Goal: Transaction & Acquisition: Purchase product/service

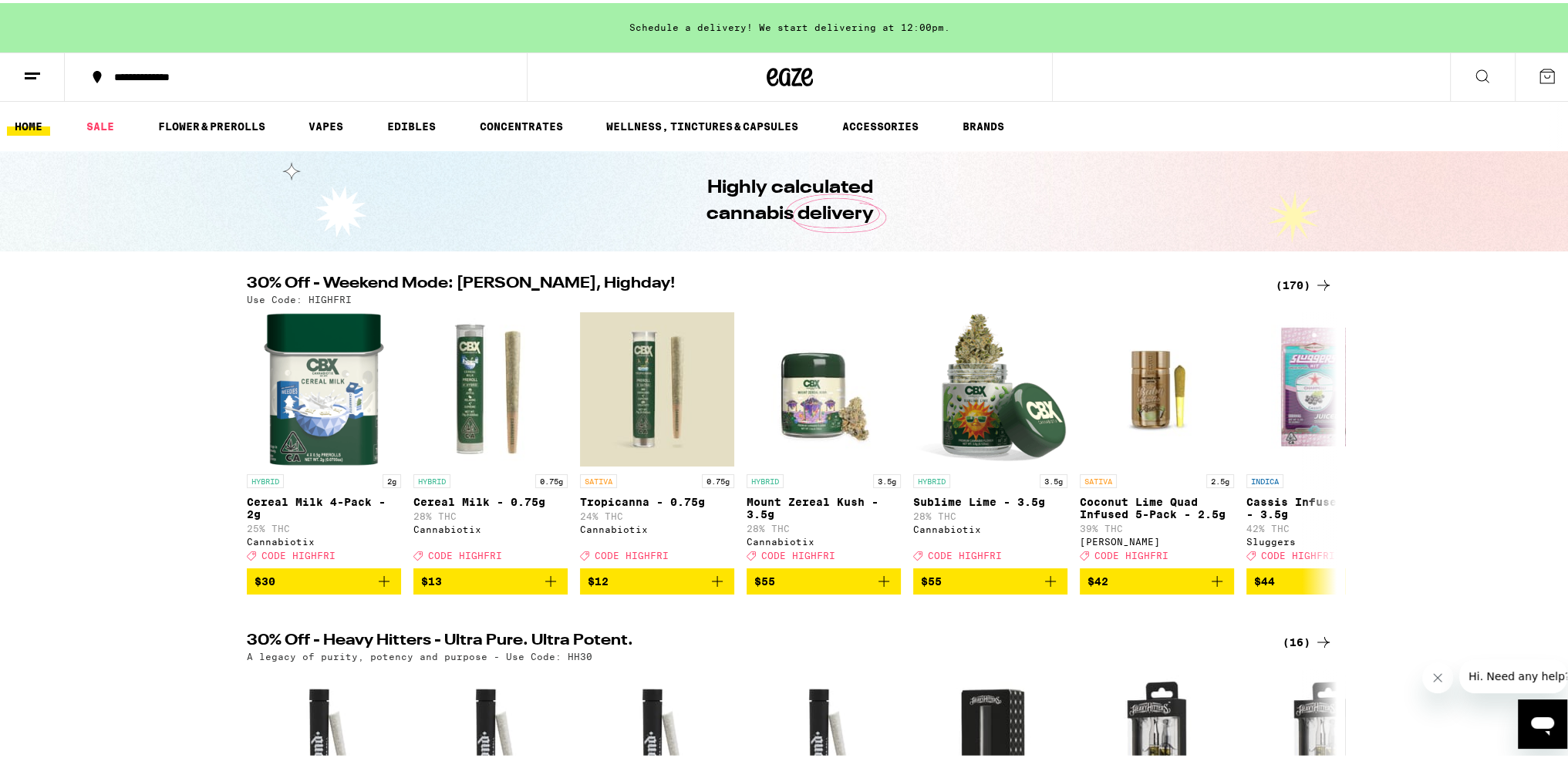
click at [777, 280] on icon at bounding box center [1323, 281] width 19 height 19
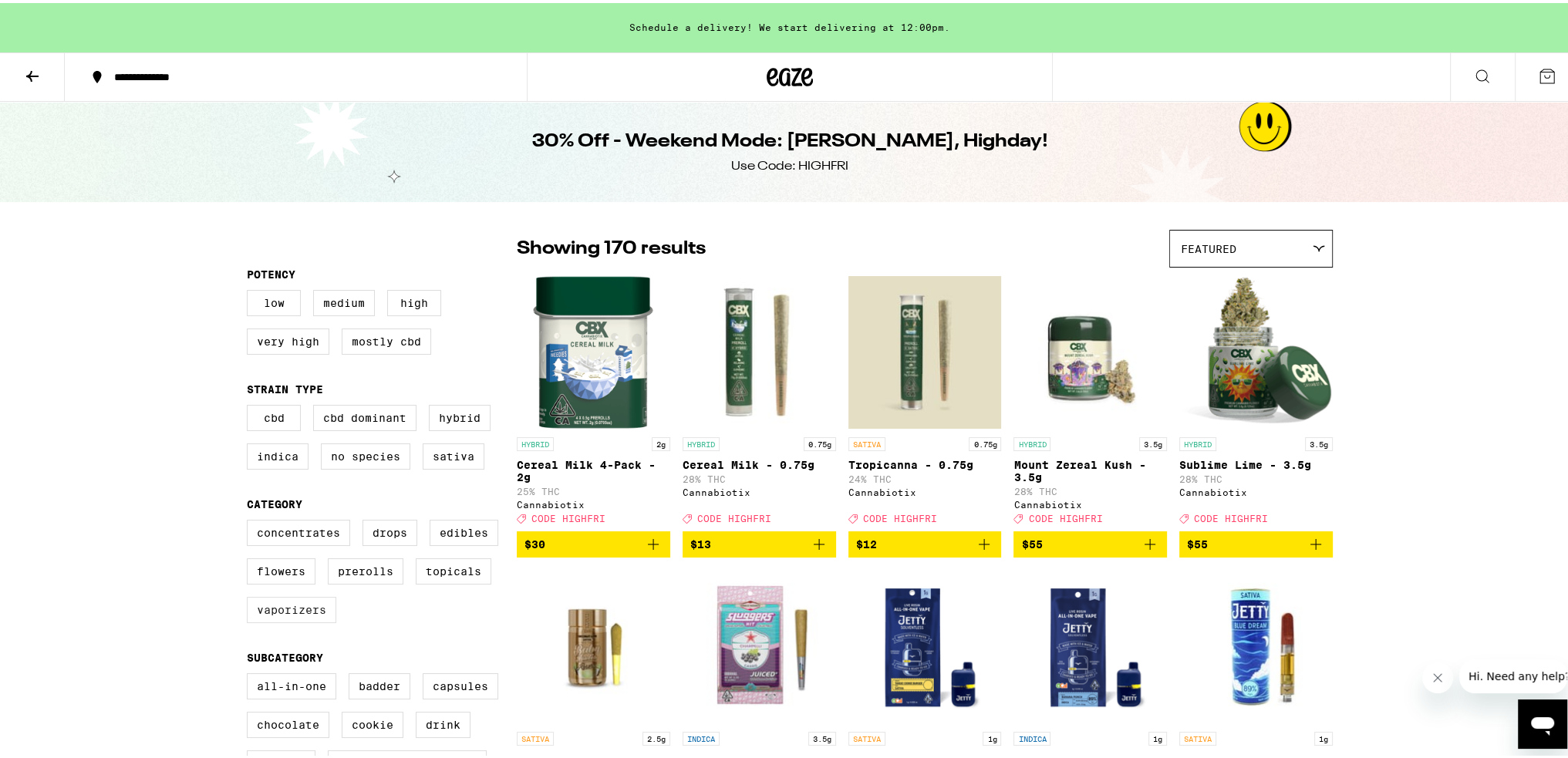
click at [275, 617] on label "Vaporizers" at bounding box center [291, 607] width 89 height 26
click at [251, 520] on input "Vaporizers" at bounding box center [250, 519] width 1 height 1
checkbox input "true"
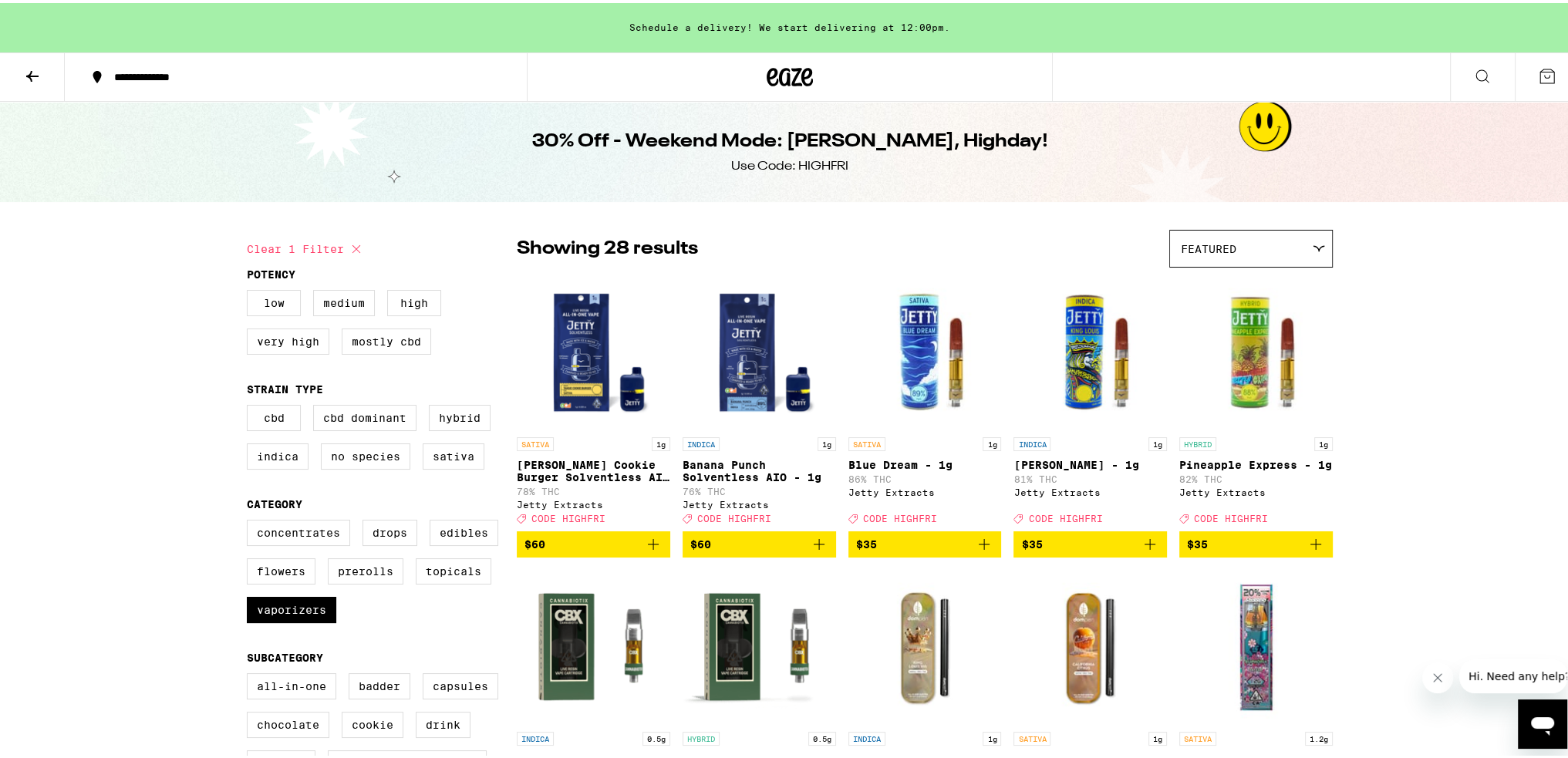
click at [777, 551] on icon "Add to bag" at bounding box center [1315, 541] width 19 height 19
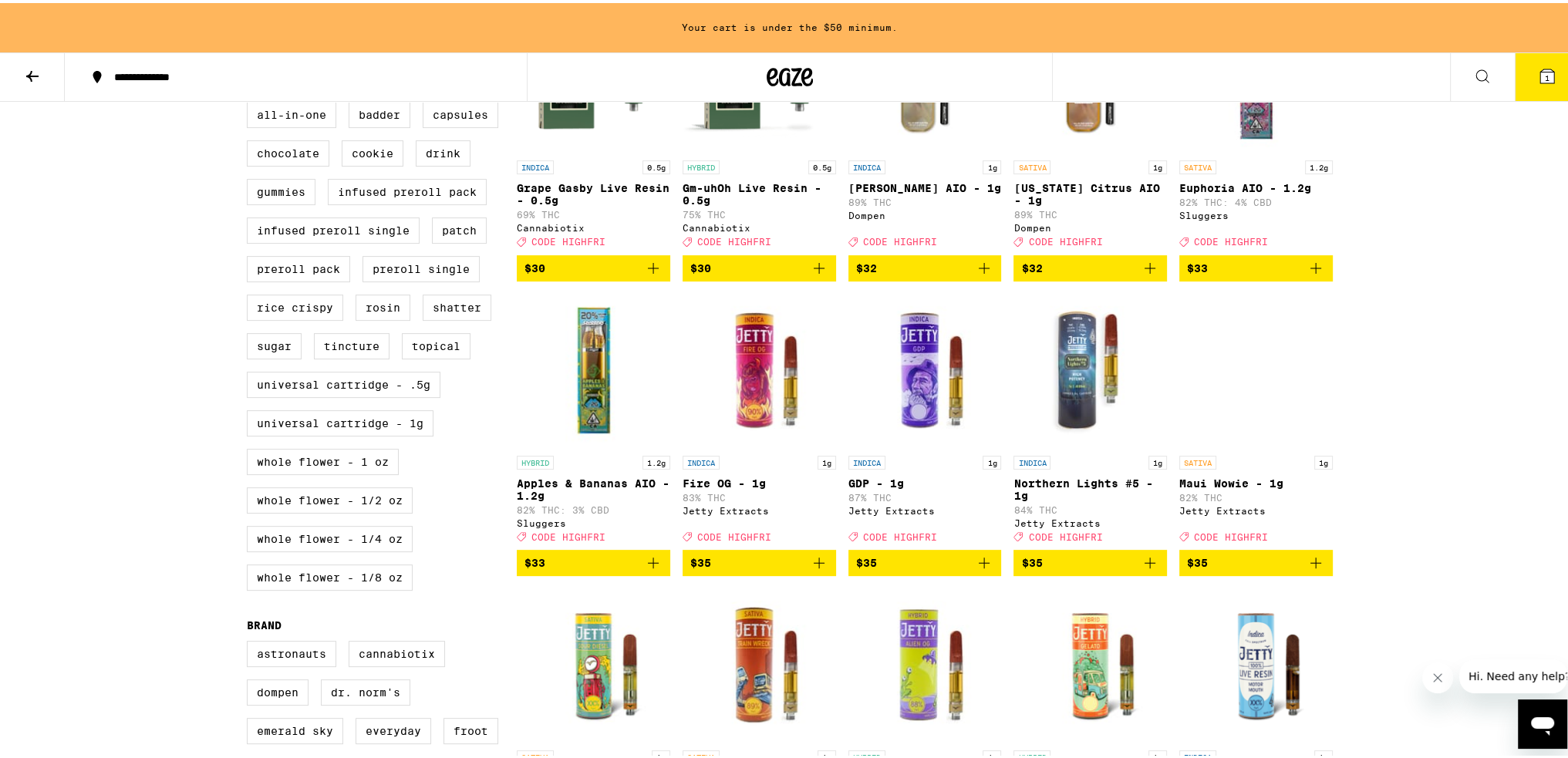
scroll to position [617, 0]
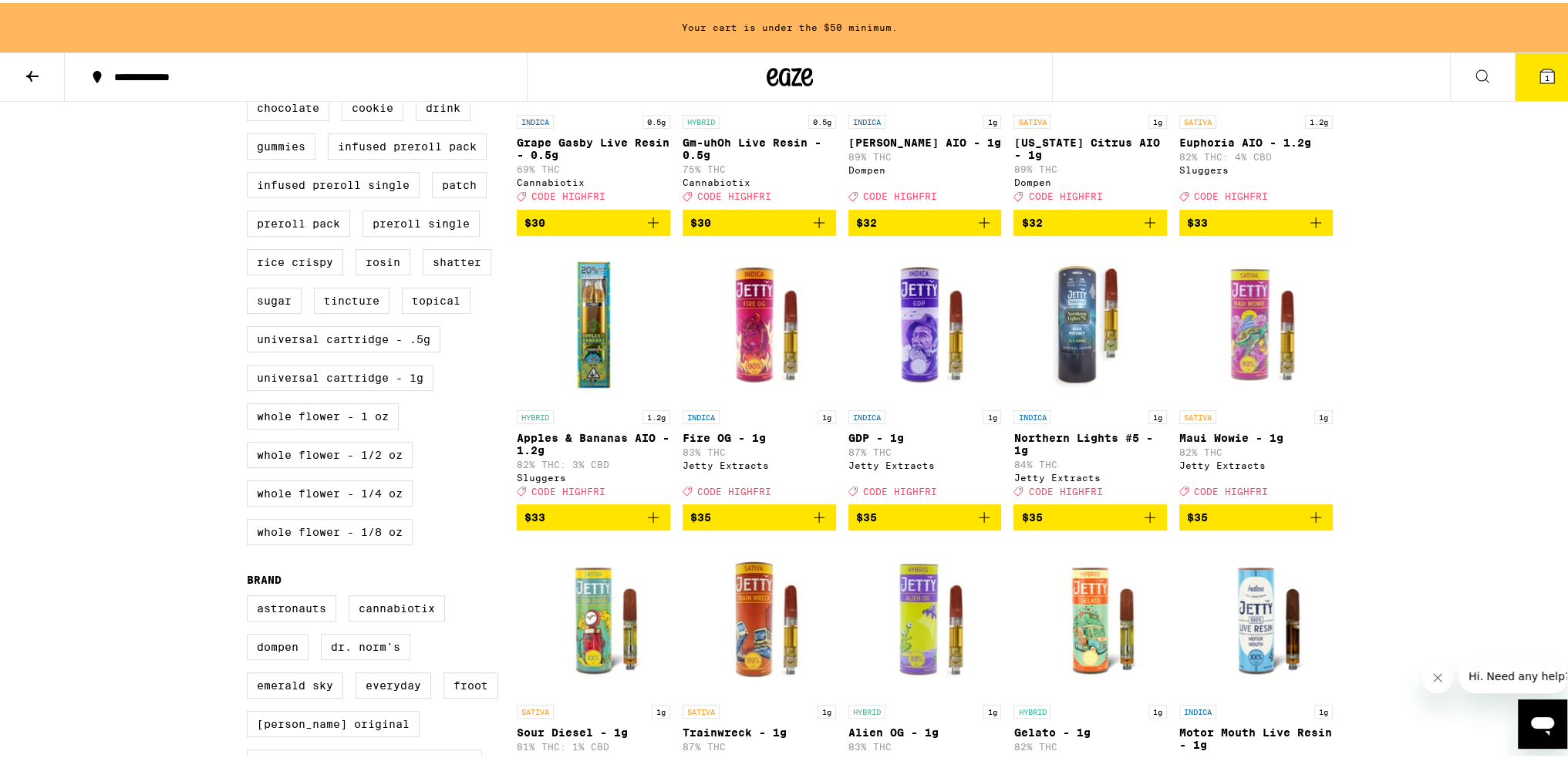
click at [777, 520] on icon "Add to bag" at bounding box center [1315, 514] width 11 height 11
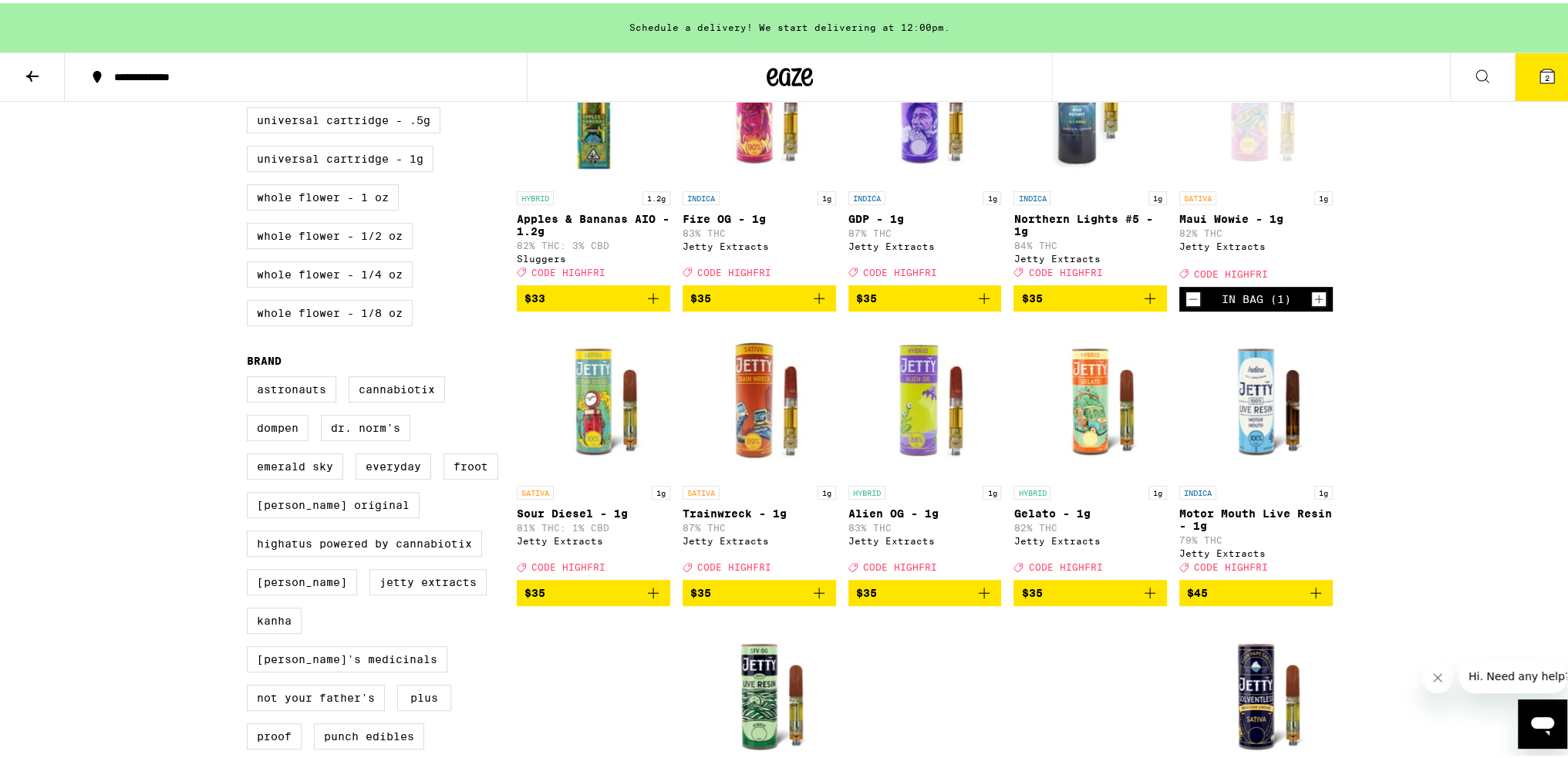
scroll to position [848, 0]
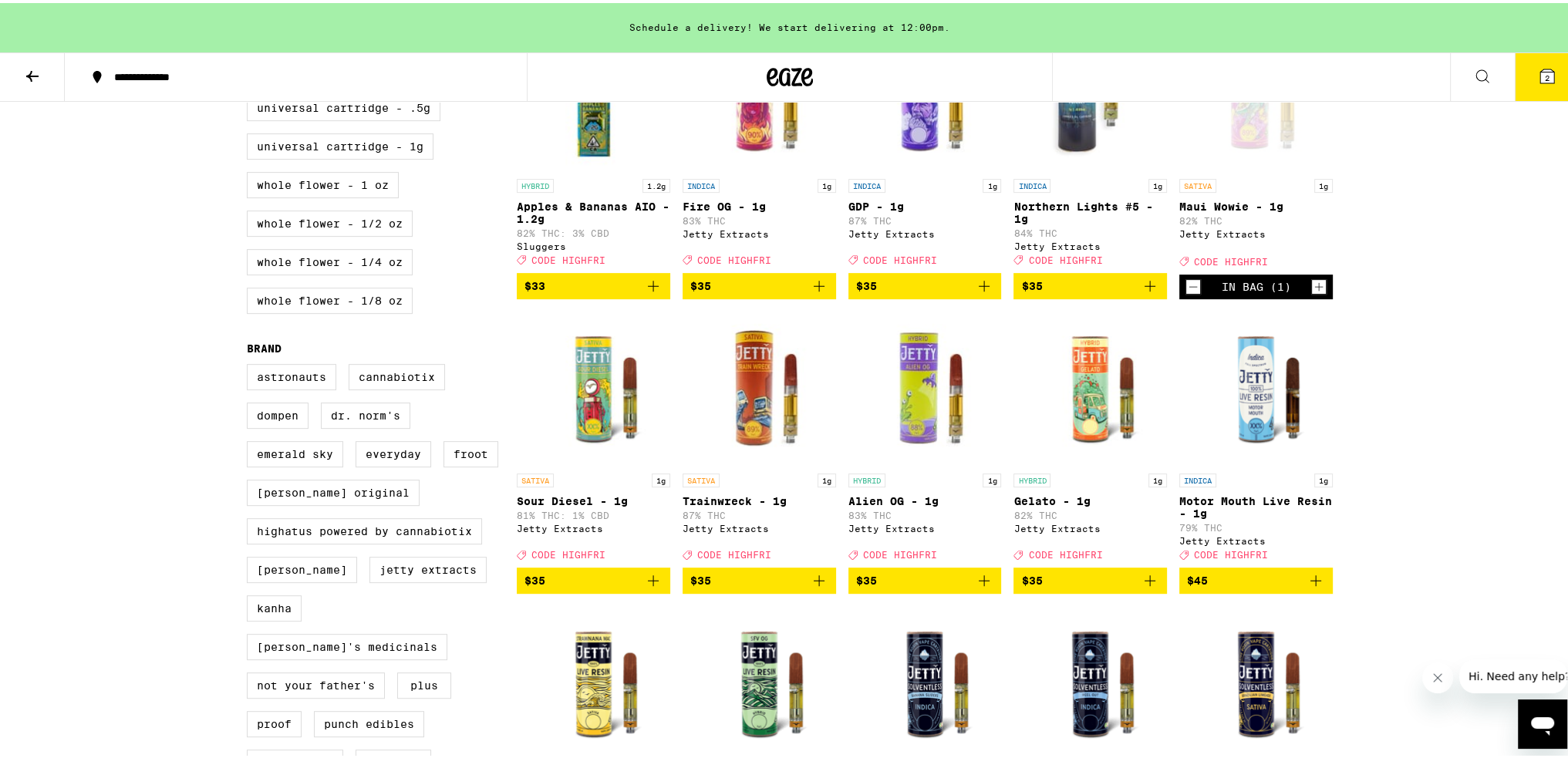
click at [648, 587] on icon "Add to bag" at bounding box center [652, 577] width 19 height 19
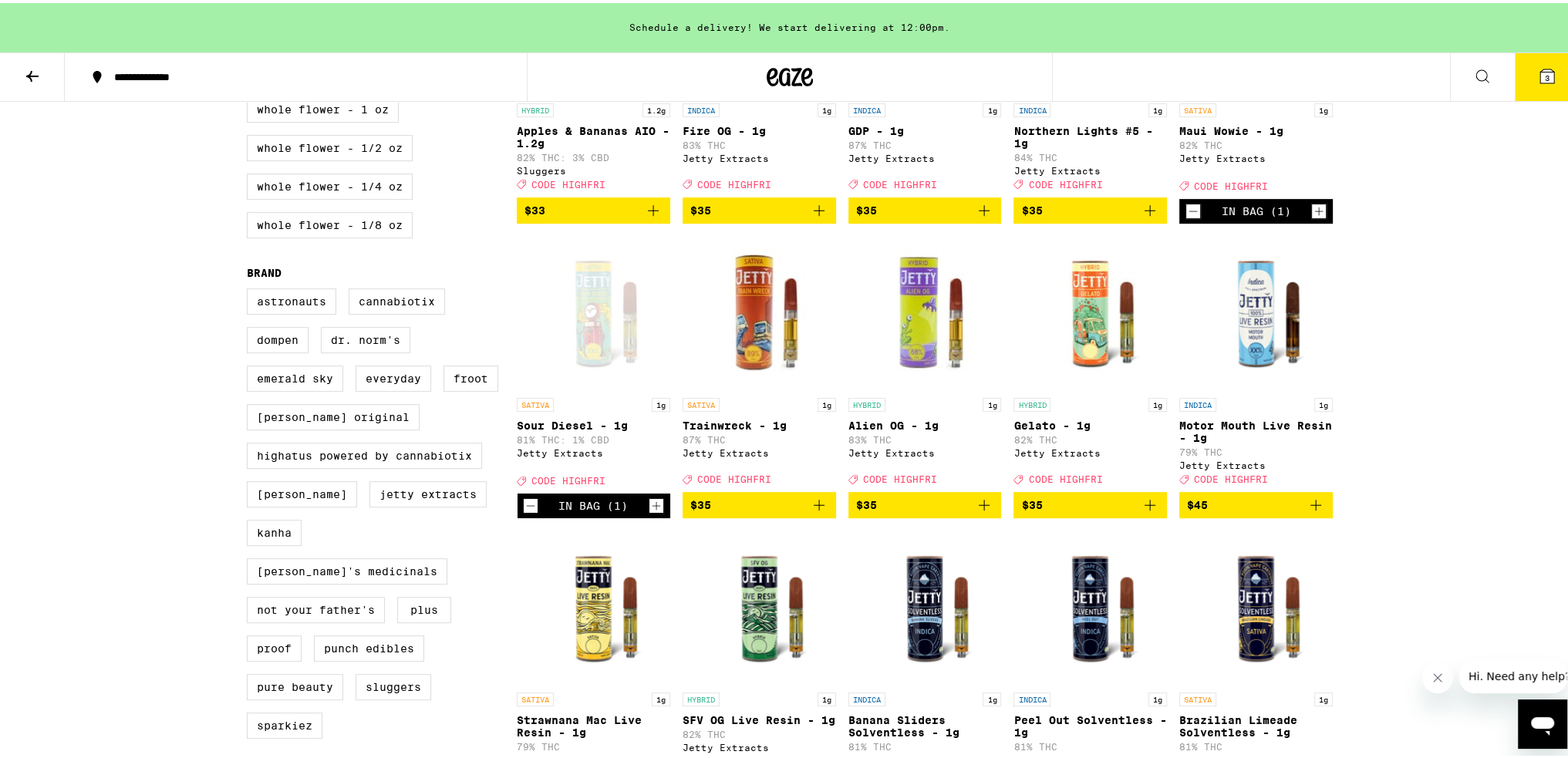
scroll to position [925, 0]
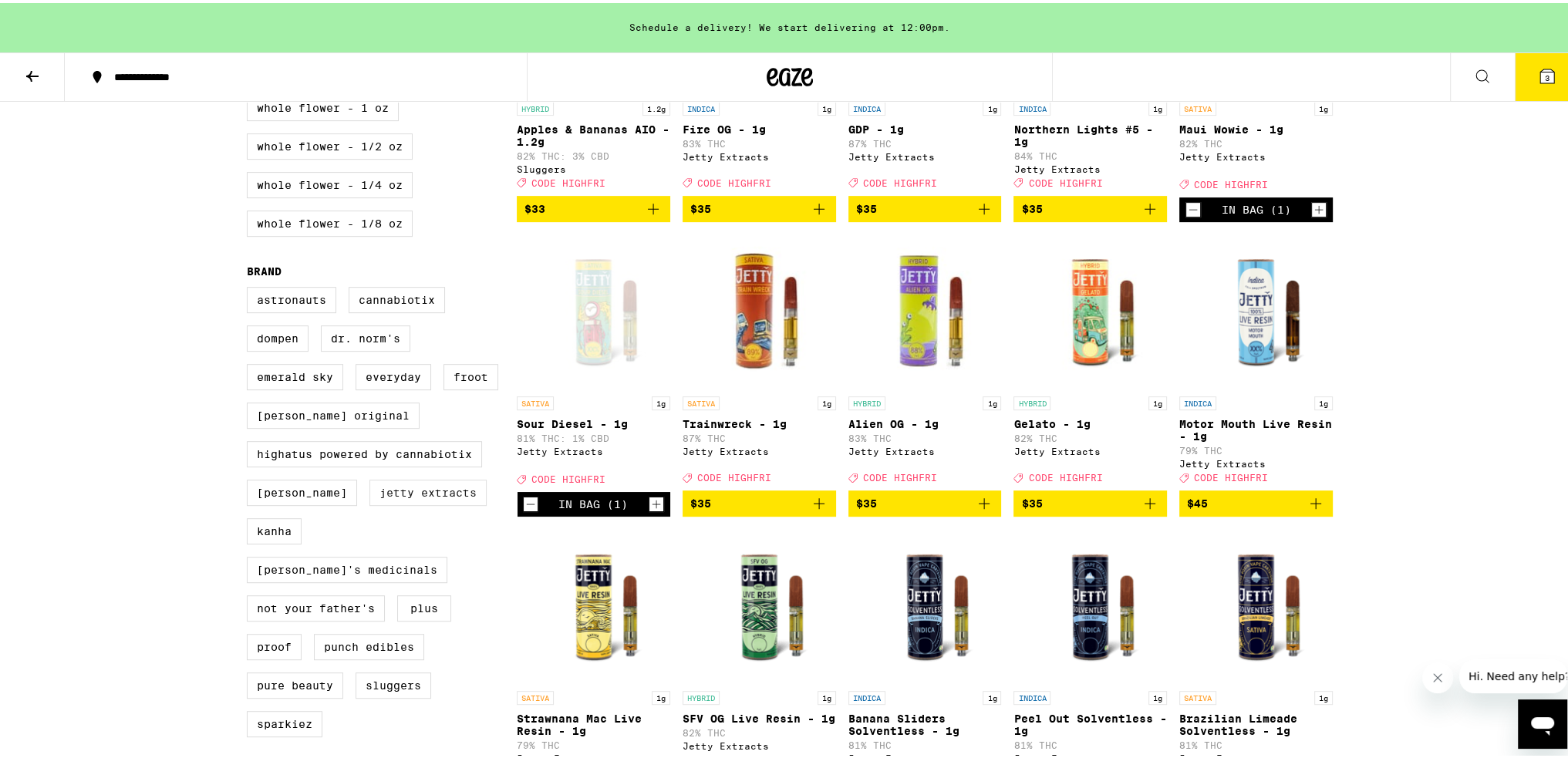
click at [380, 503] on label "Jetty Extracts" at bounding box center [427, 490] width 117 height 26
click at [251, 287] on input "Jetty Extracts" at bounding box center [250, 286] width 1 height 1
checkbox input "true"
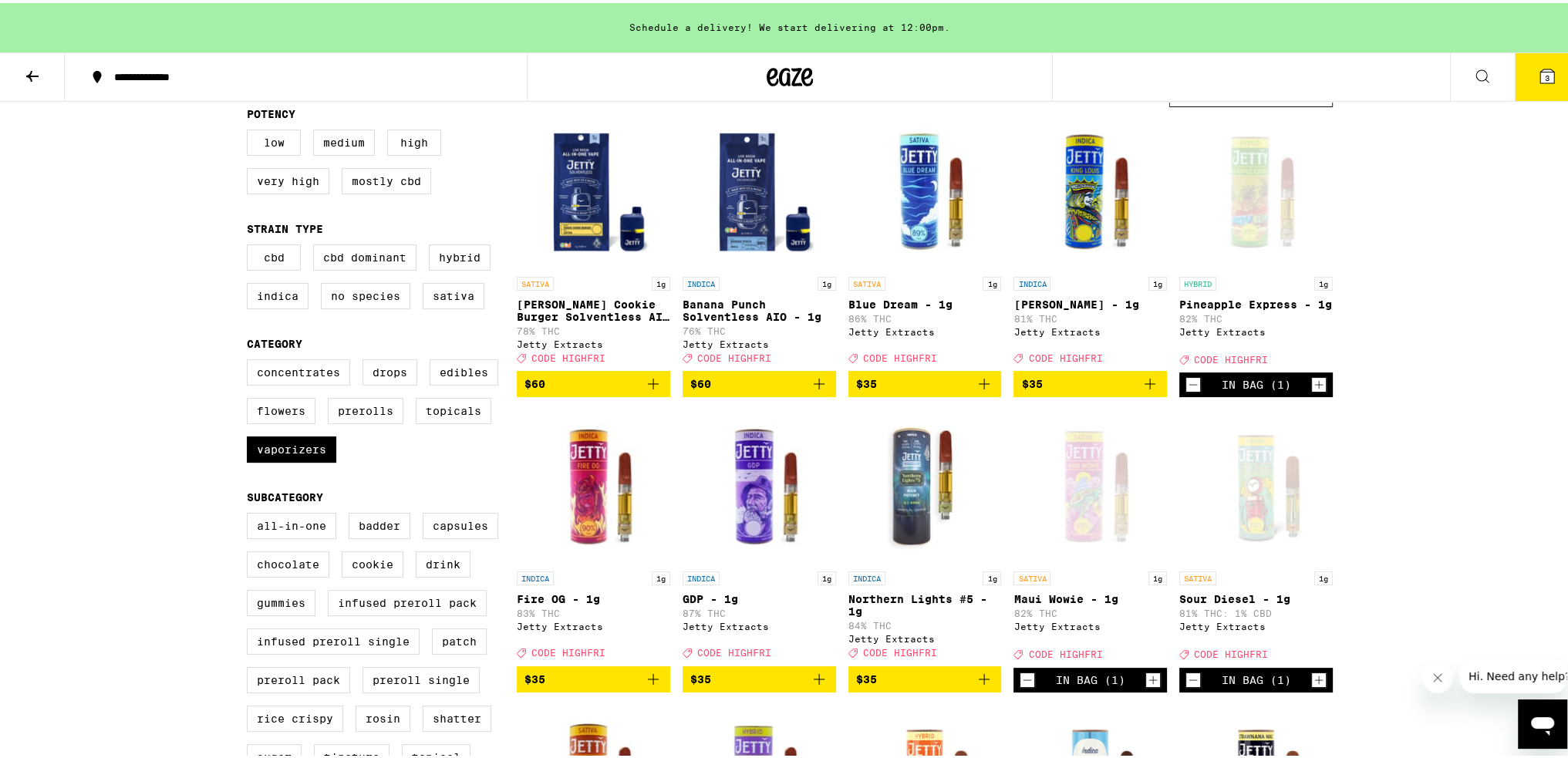
scroll to position [77, 0]
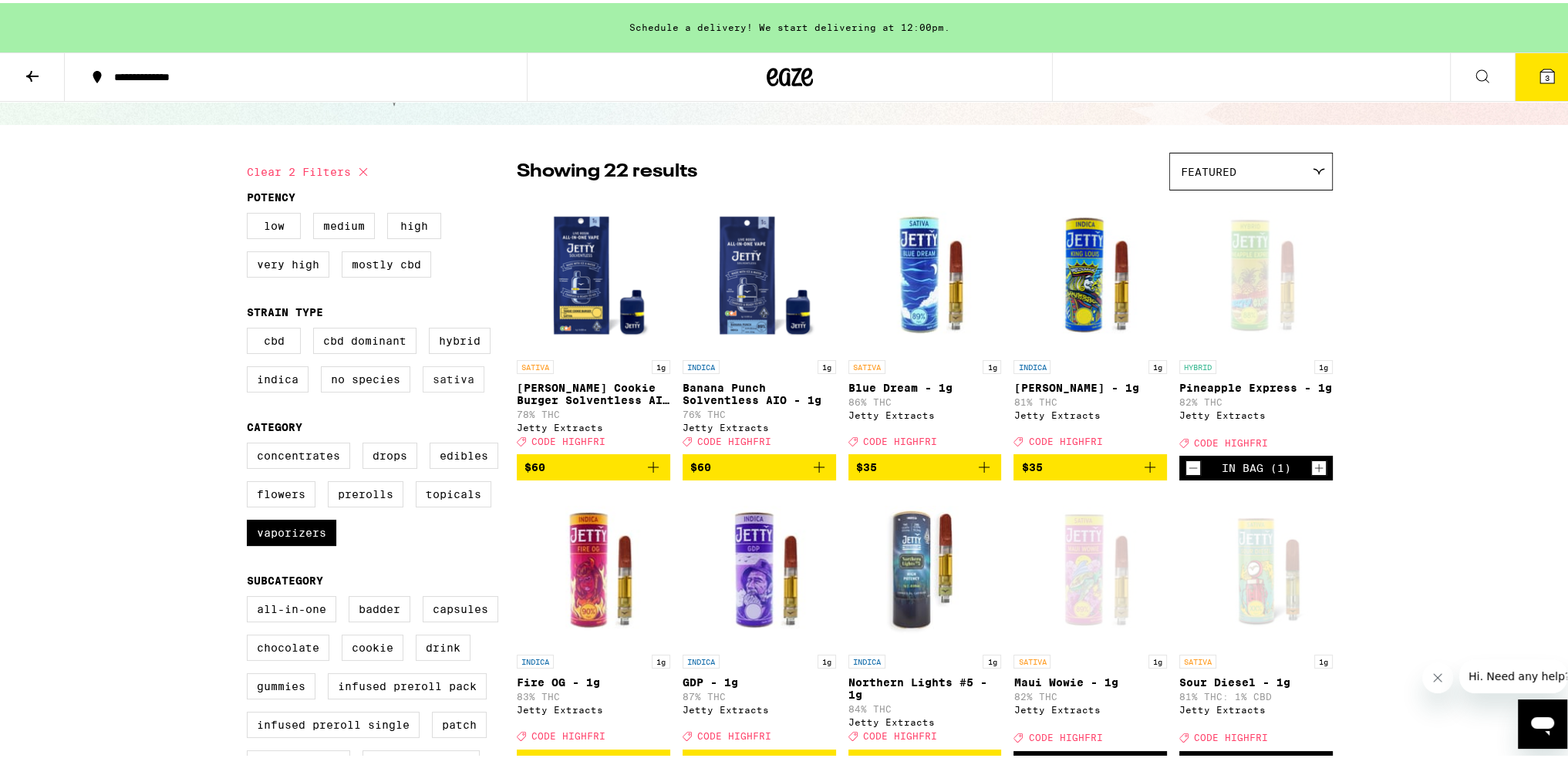
click at [459, 387] on label "Sativa" at bounding box center [454, 376] width 62 height 26
click at [251, 327] on input "Sativa" at bounding box center [250, 326] width 1 height 1
checkbox input "true"
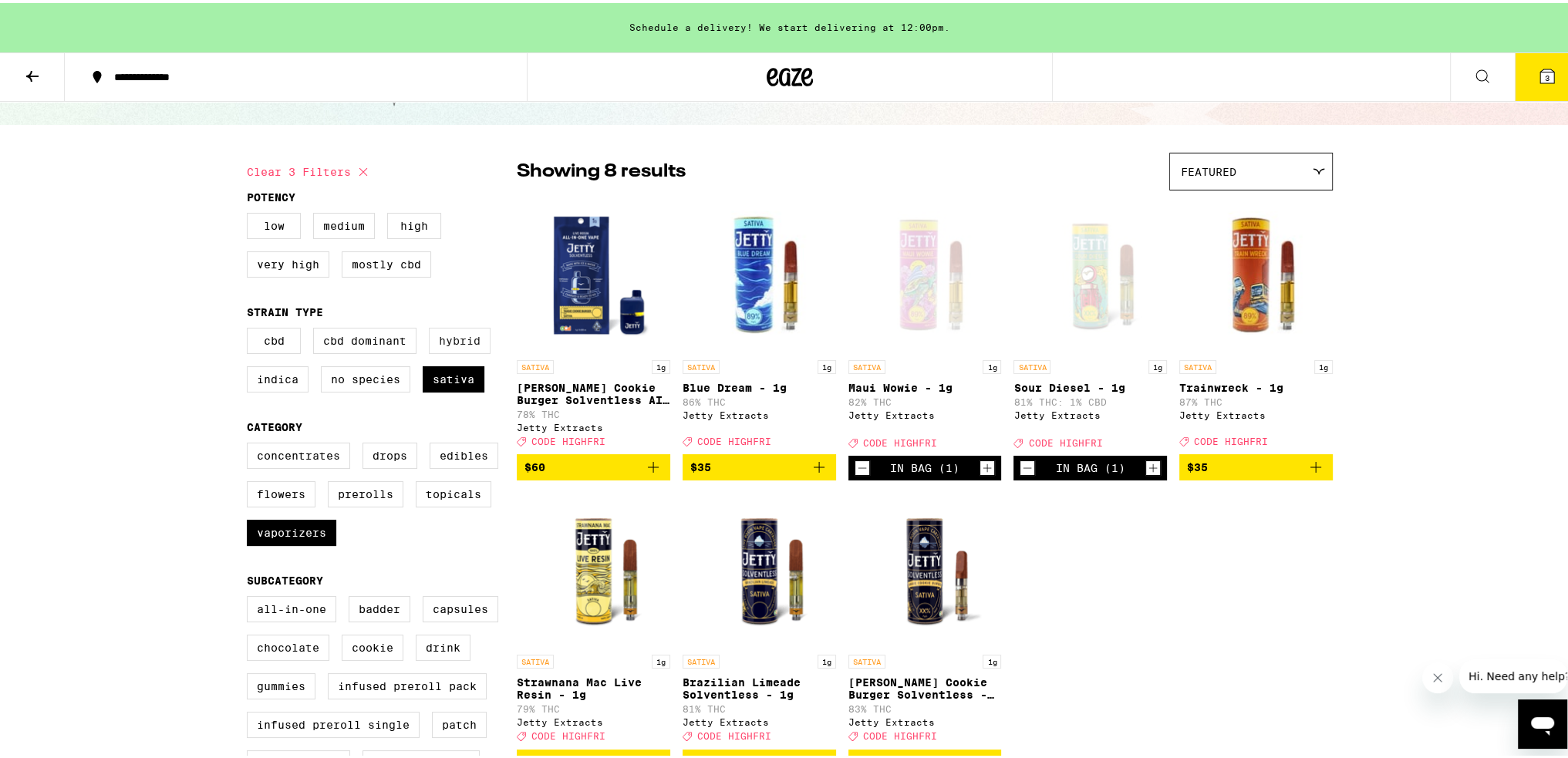
click at [469, 344] on label "Hybrid" at bounding box center [460, 338] width 62 height 26
click at [251, 327] on input "Hybrid" at bounding box center [250, 326] width 1 height 1
checkbox input "true"
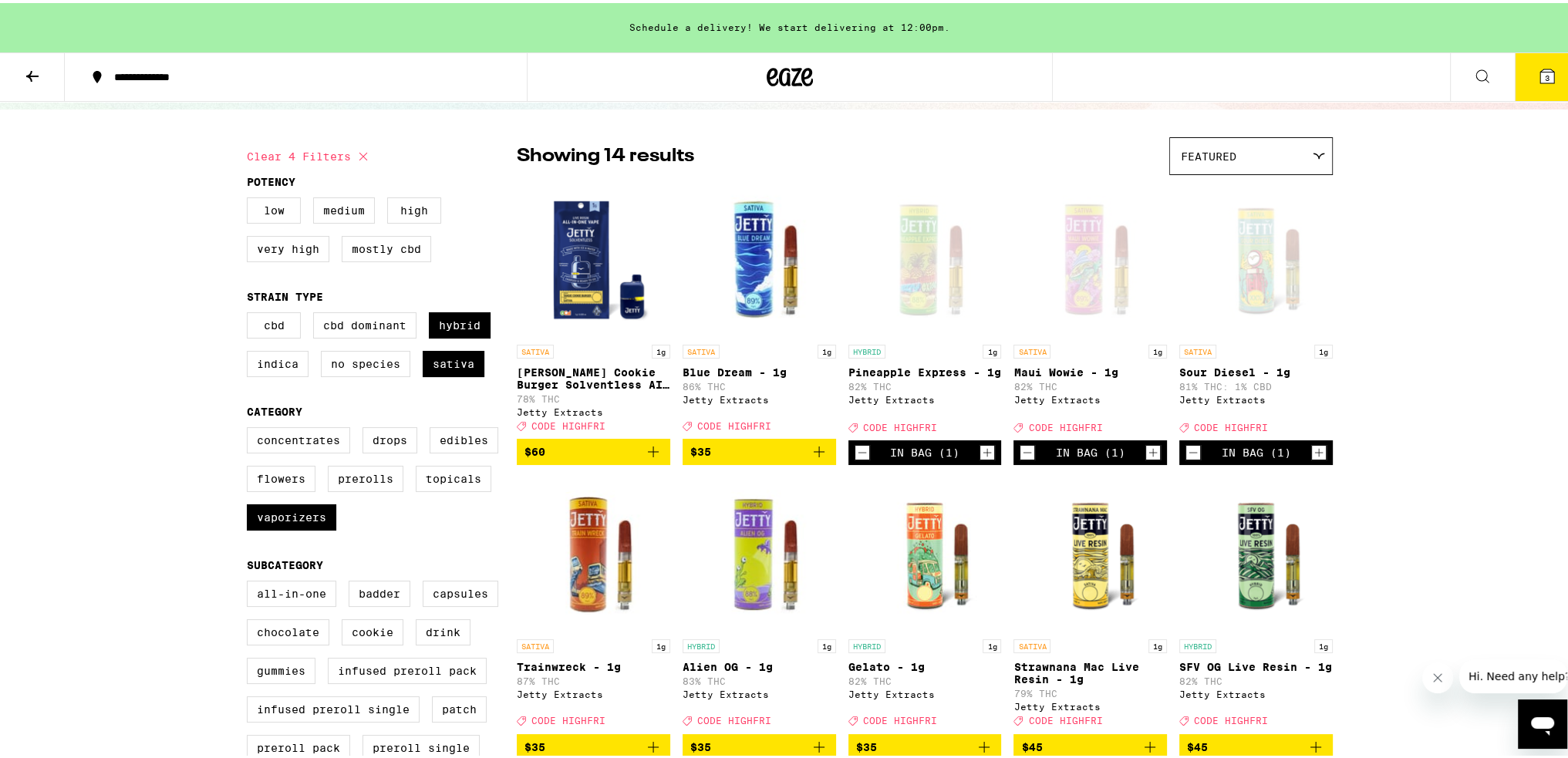
scroll to position [77, 0]
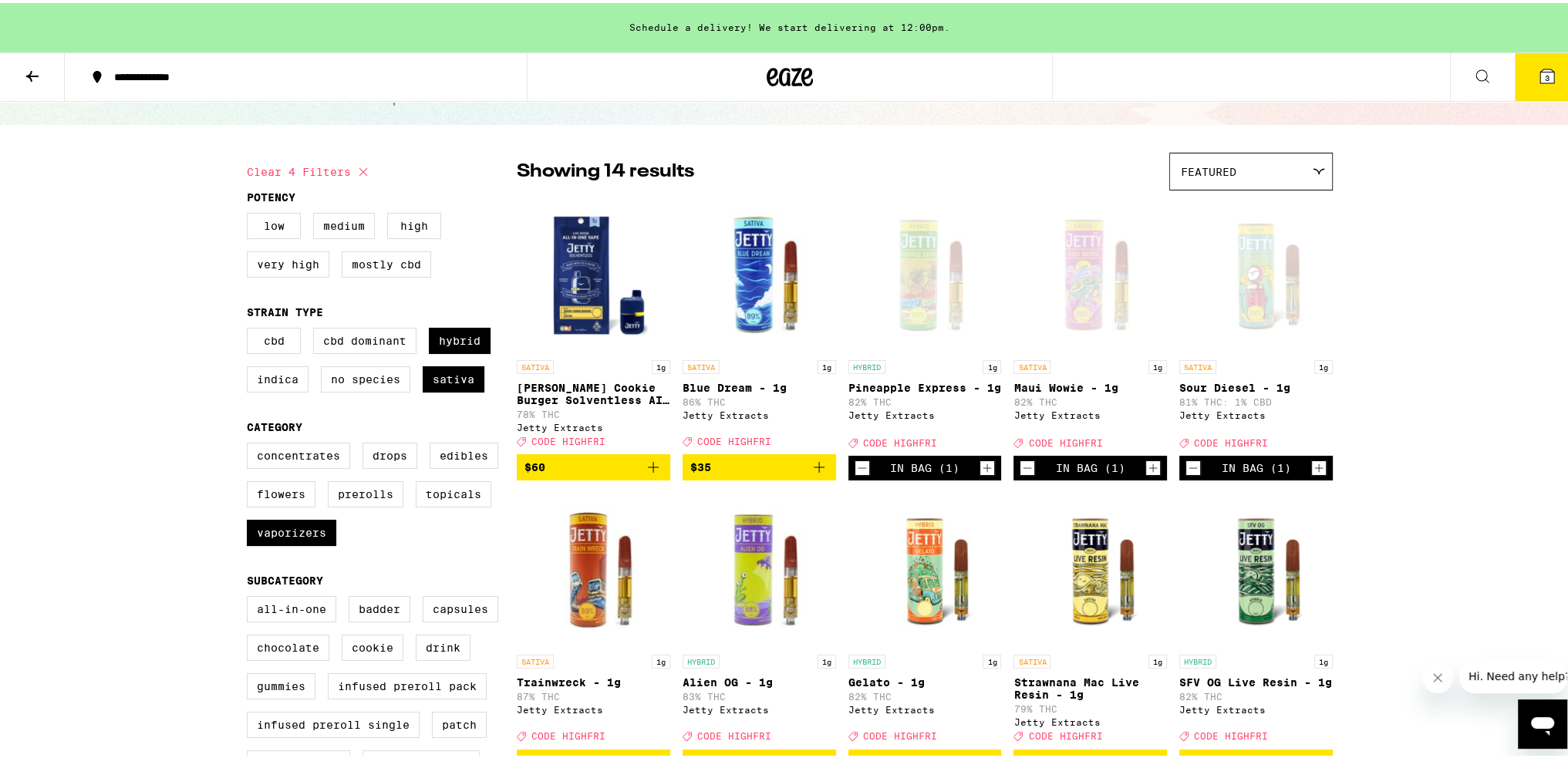
click at [777, 474] on icon "Increment" at bounding box center [987, 464] width 14 height 19
click at [777, 474] on icon "Increment" at bounding box center [1153, 464] width 14 height 19
click at [777, 474] on icon "Increment" at bounding box center [1319, 464] width 14 height 19
click at [777, 76] on span "6" at bounding box center [1547, 74] width 4 height 9
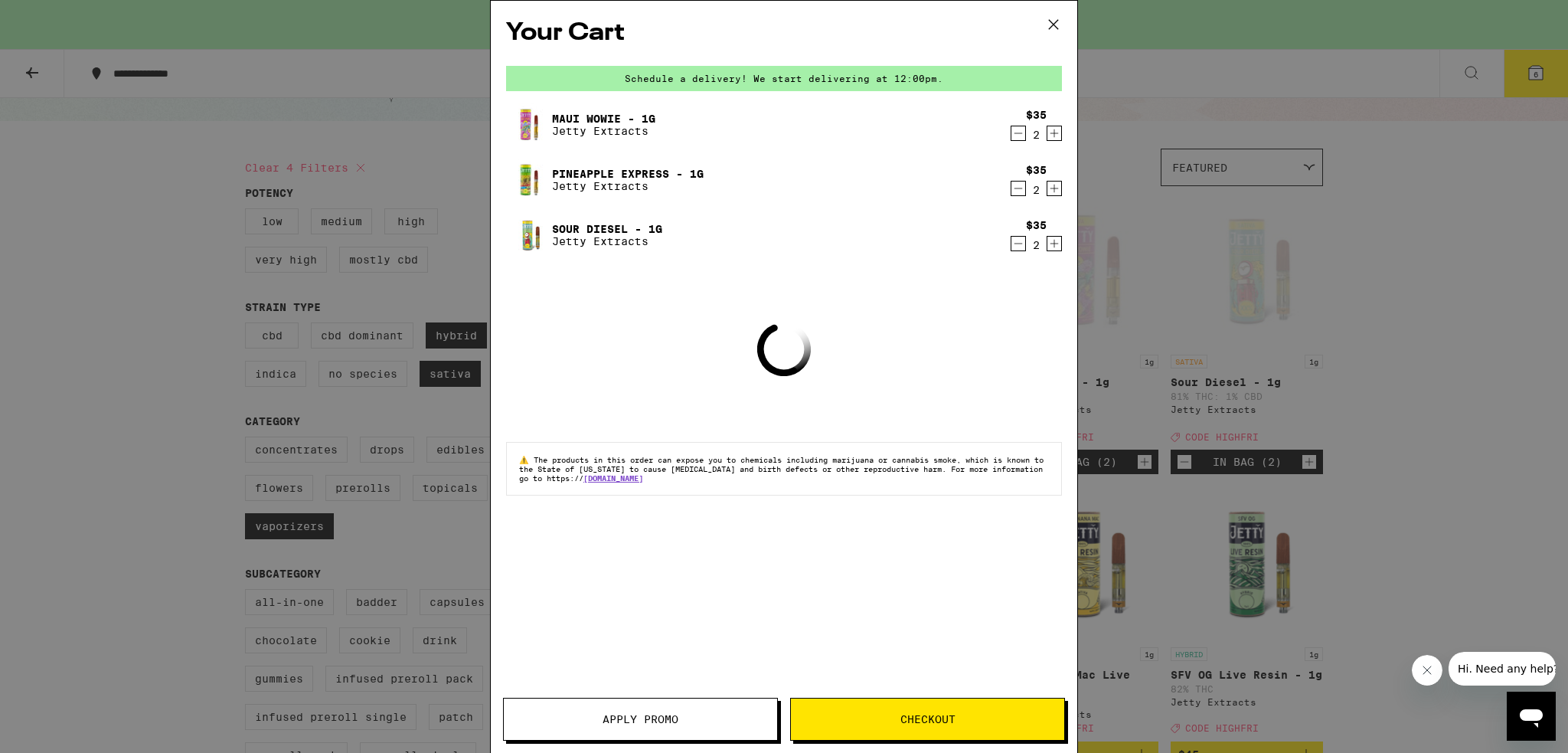
click at [634, 720] on span "Apply Promo" at bounding box center [640, 719] width 75 height 11
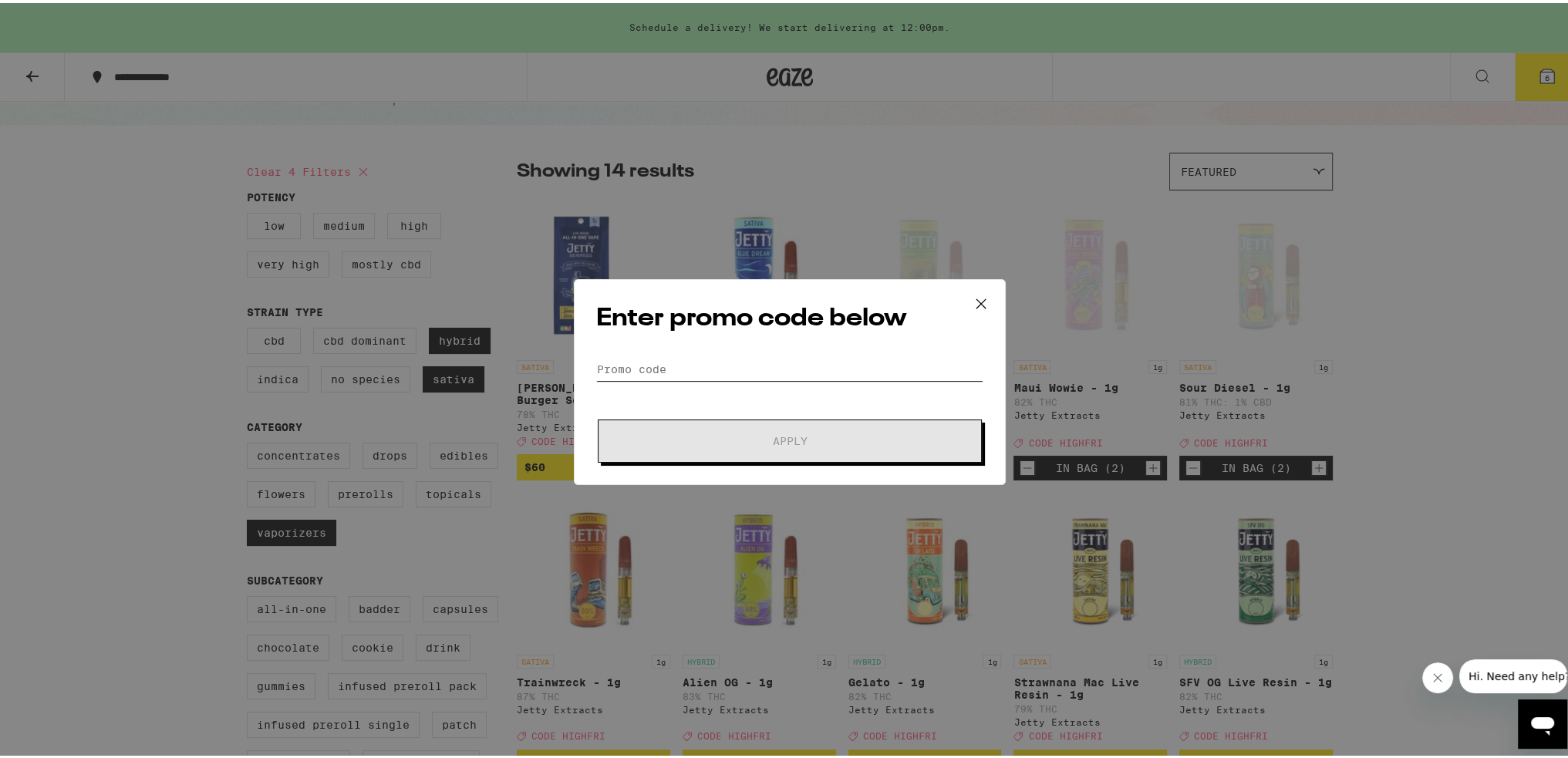
click at [760, 363] on input "Promo Code" at bounding box center [789, 366] width 388 height 23
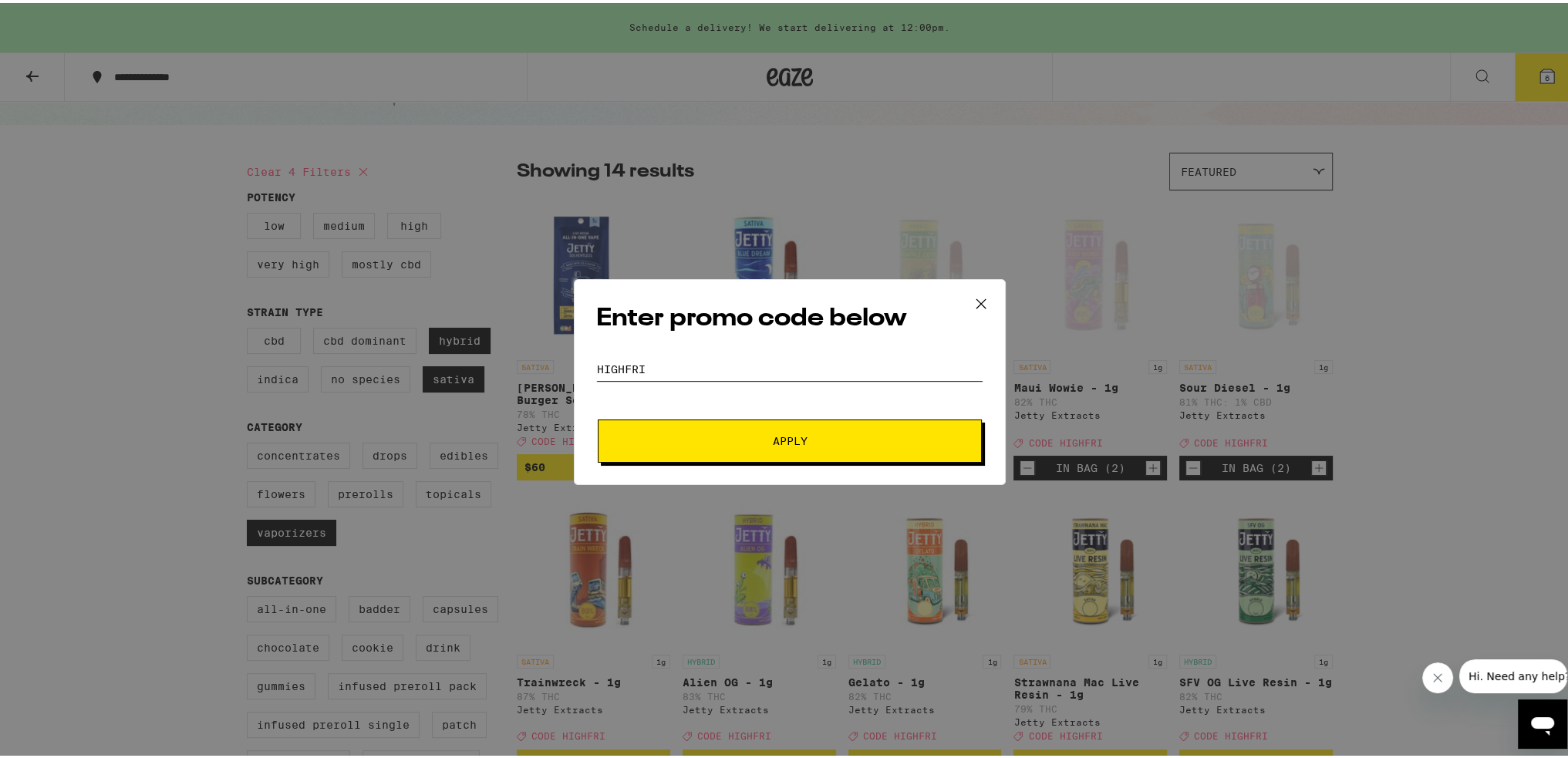
type input "HIGHFRI"
click at [777, 447] on button "Apply" at bounding box center [789, 438] width 384 height 43
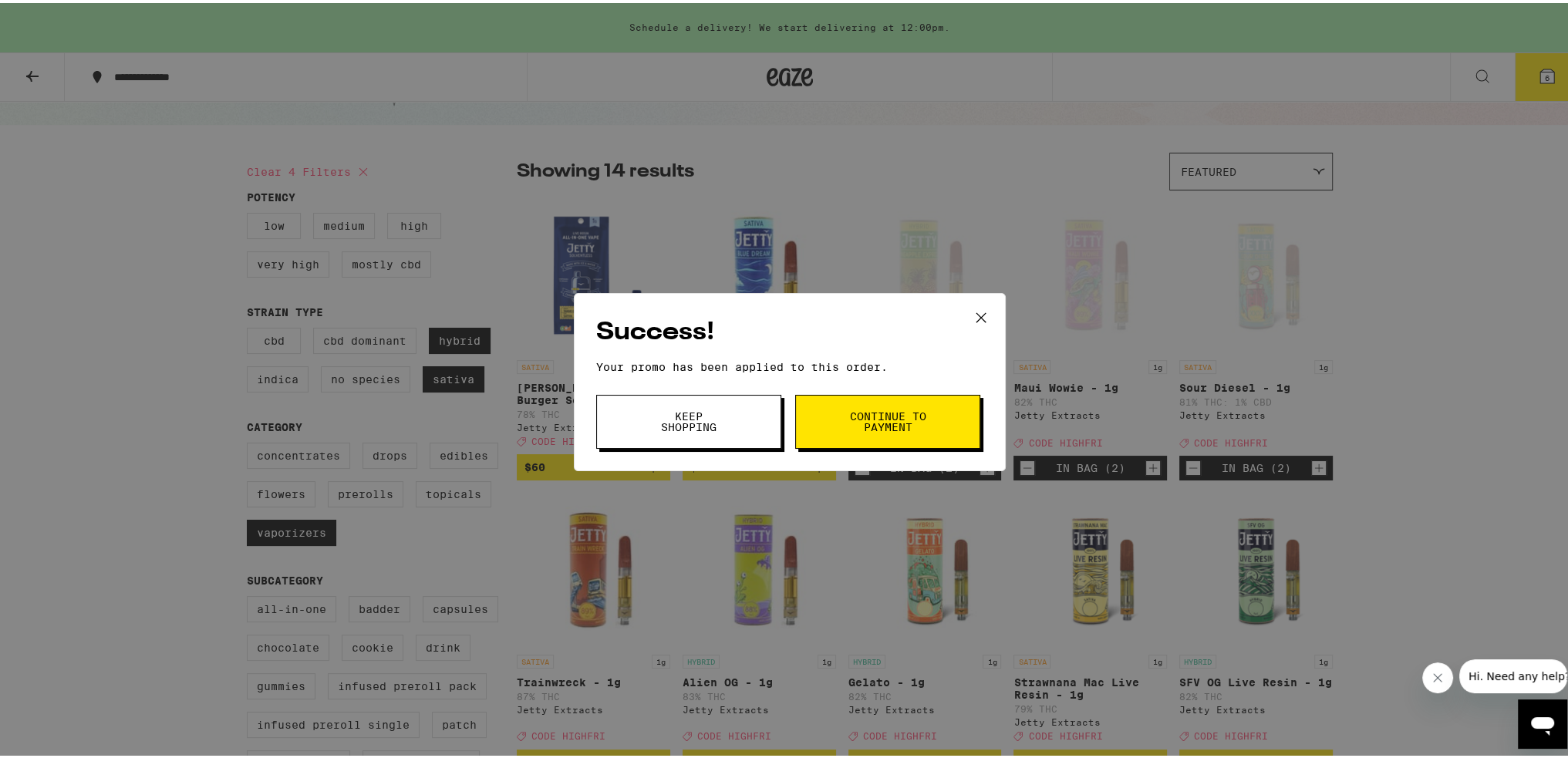
click at [668, 408] on span "Keep Shopping" at bounding box center [689, 418] width 79 height 21
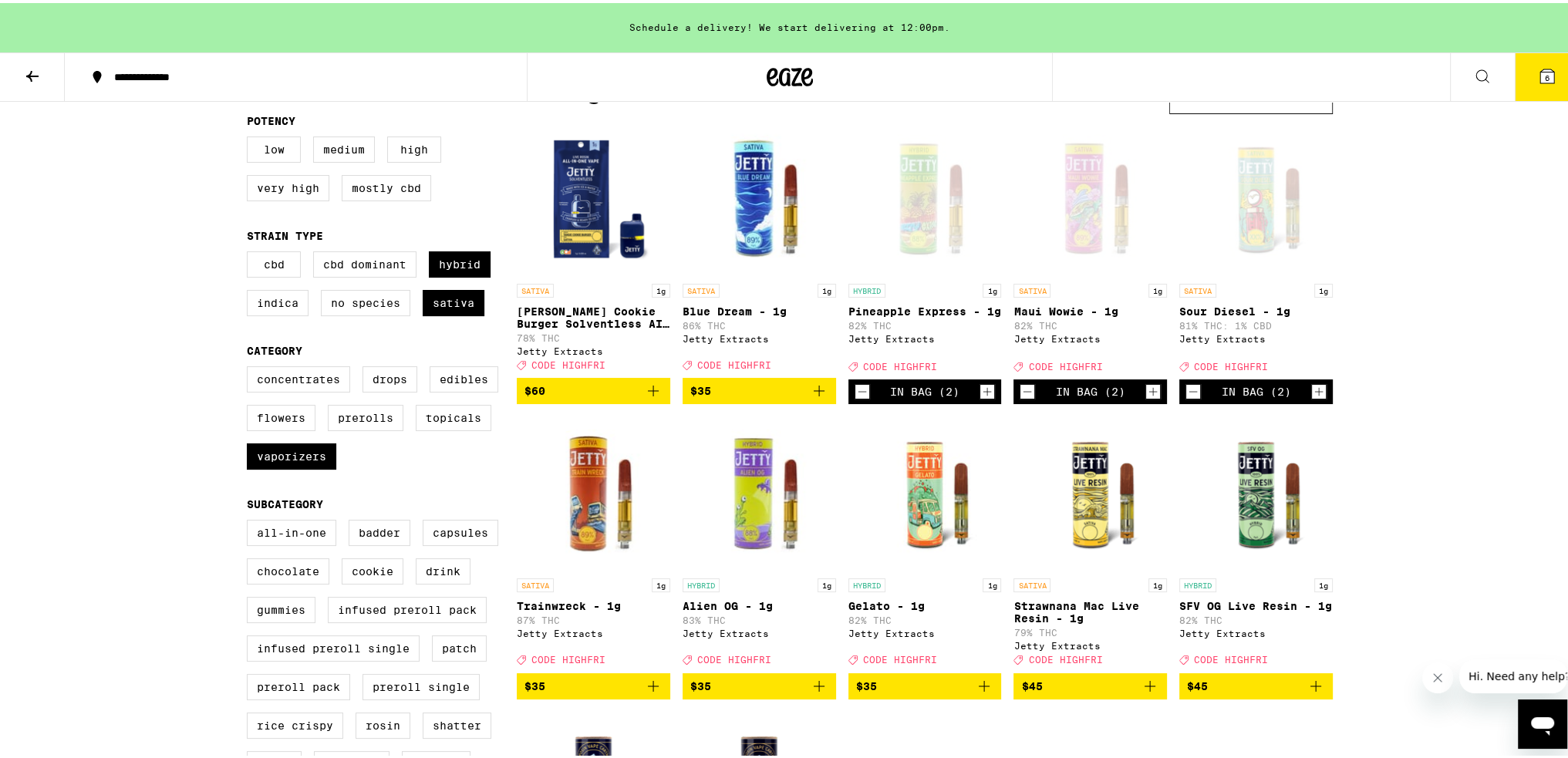
scroll to position [154, 0]
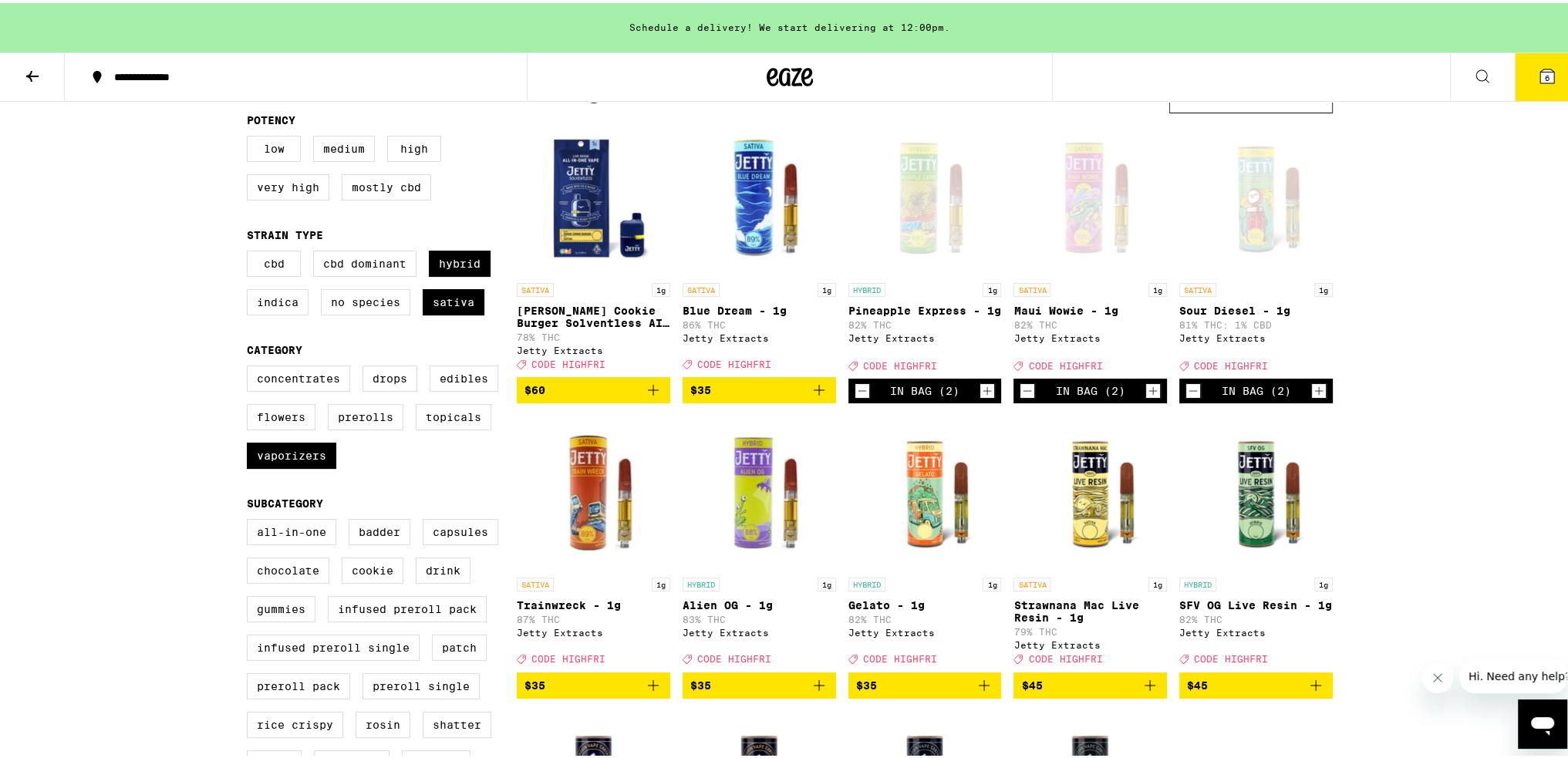
click at [577, 452] on img "Open page for Trainwreck - 1g from Jetty Extracts" at bounding box center [593, 489] width 154 height 154
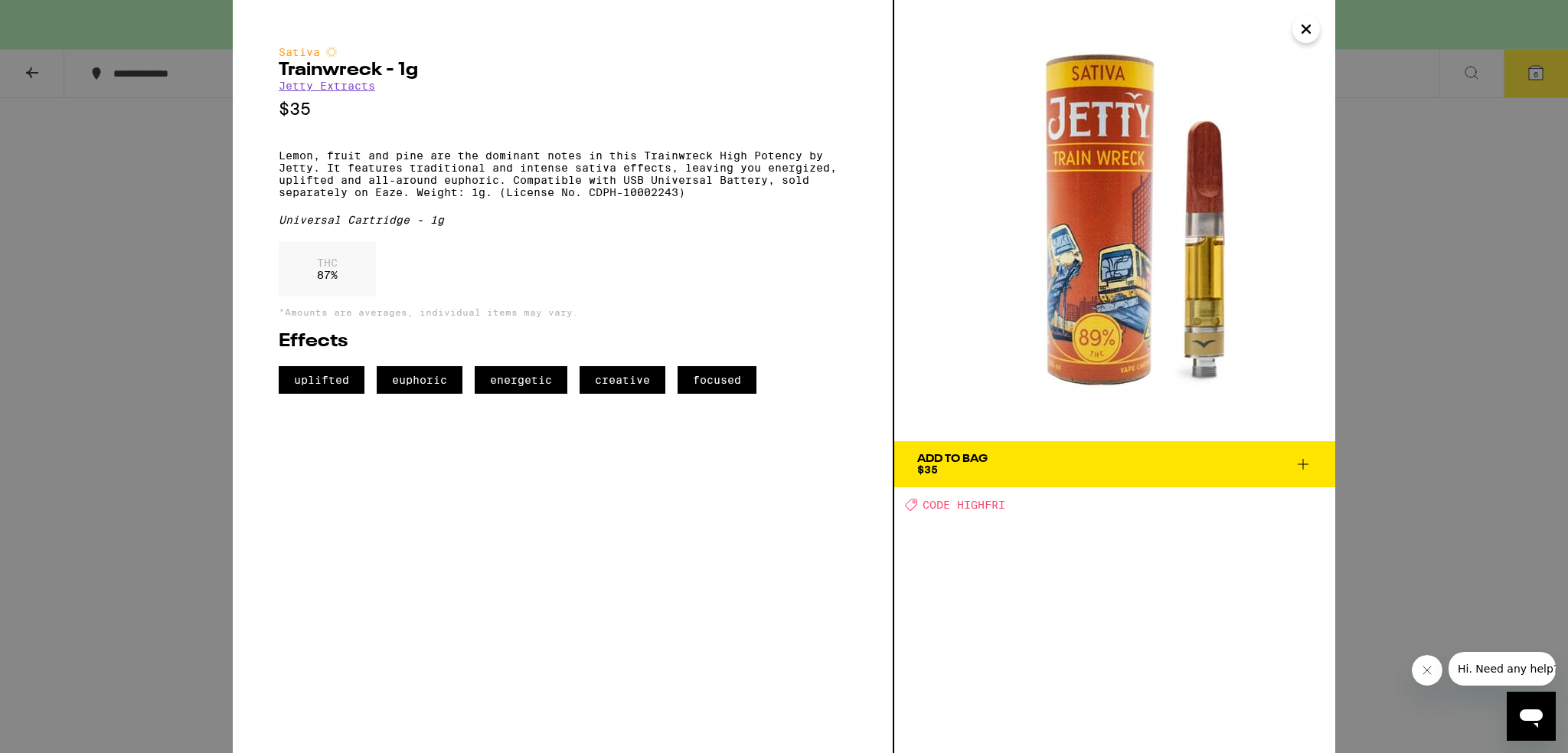
click at [771, 458] on span "Add To Bag $35" at bounding box center [1115, 464] width 395 height 21
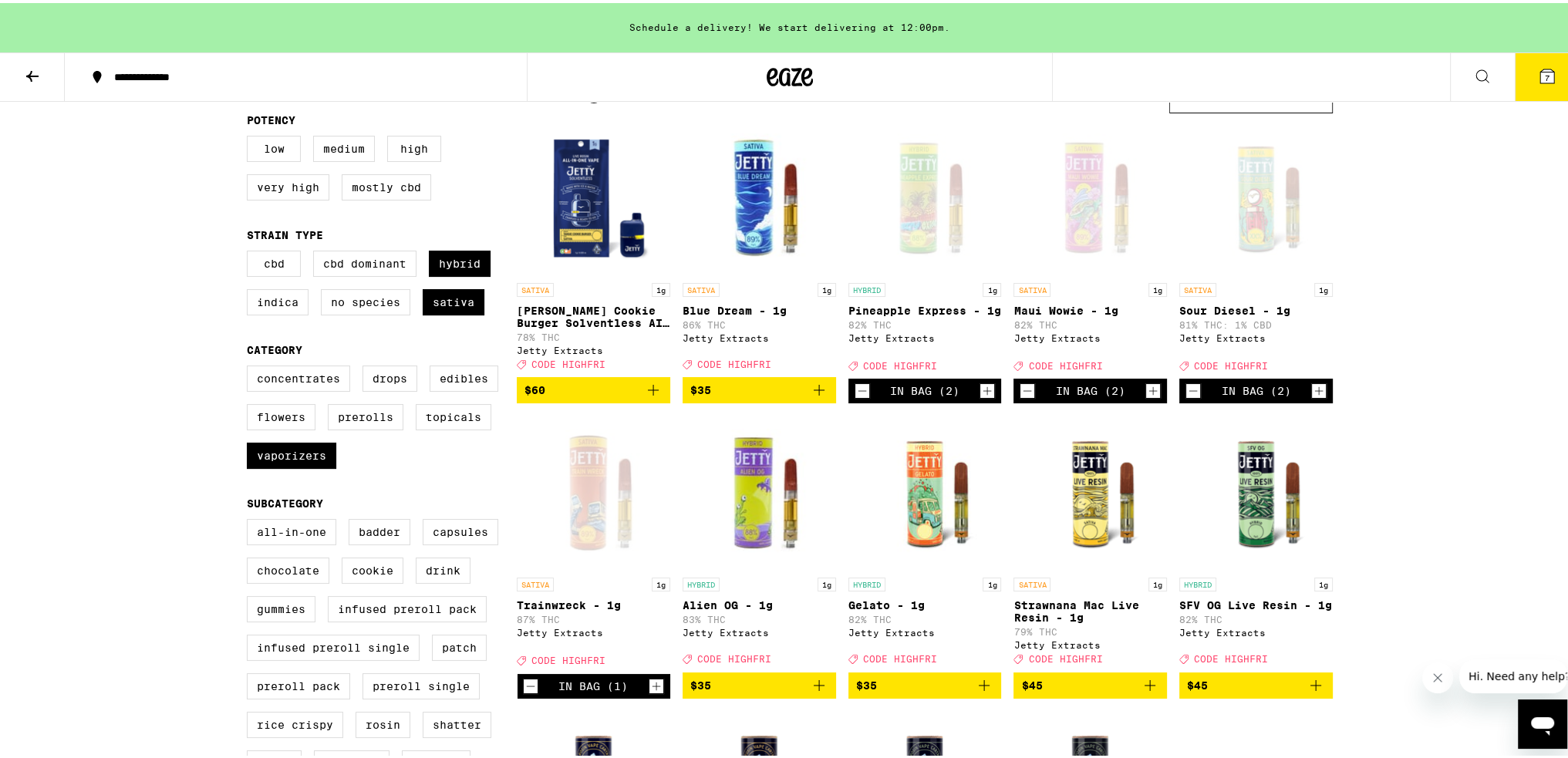
click at [739, 202] on img "Open page for Blue Dream - 1g from Jetty Extracts" at bounding box center [759, 195] width 154 height 154
click at [777, 536] on img "Open page for Strawnana Mac Live Resin - 1g from Jetty Extracts" at bounding box center [1090, 489] width 154 height 154
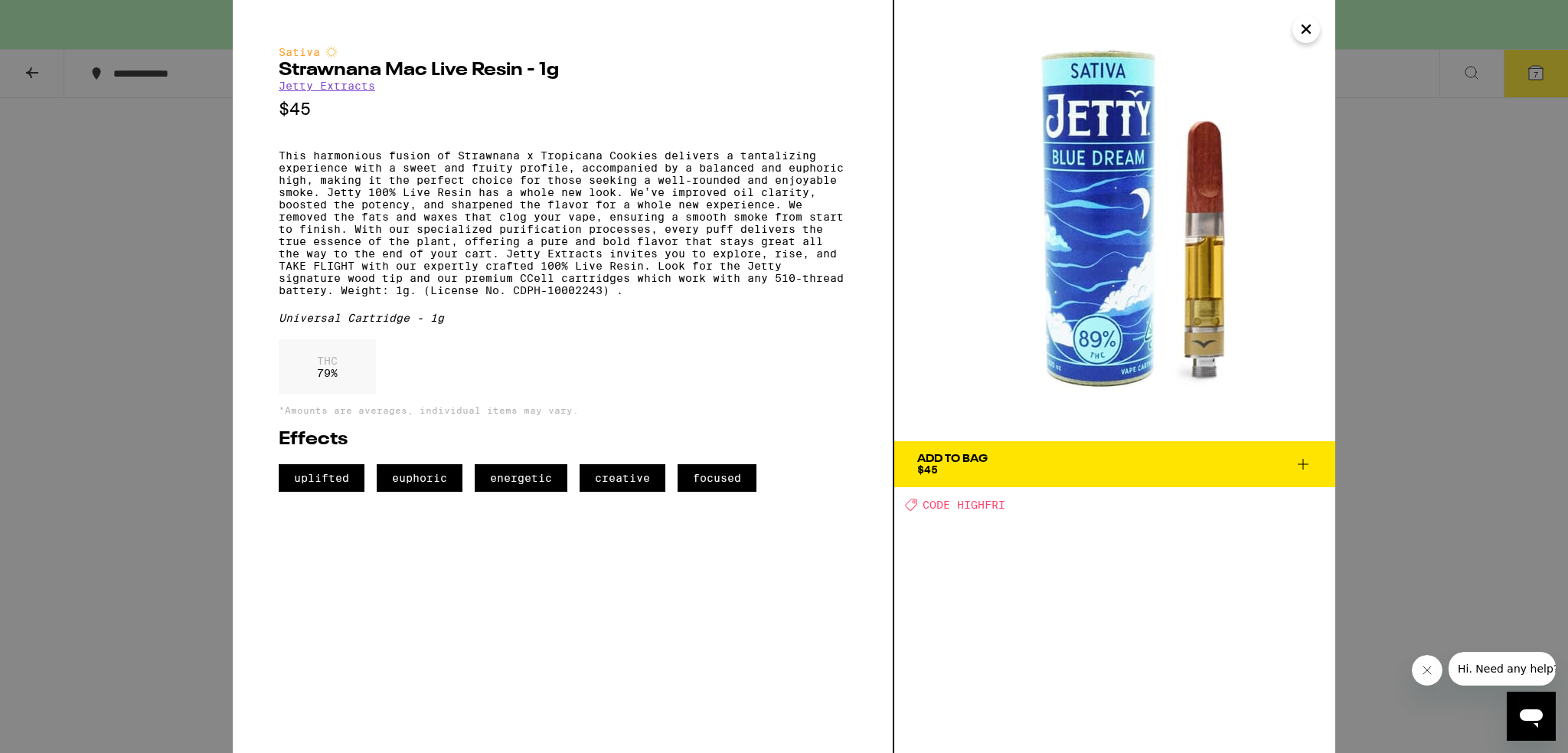
click at [191, 210] on div "Sativa Strawnana Mac Live Resin - 1g Jetty Extracts $45 This harmonious fusion …" at bounding box center [784, 376] width 1568 height 753
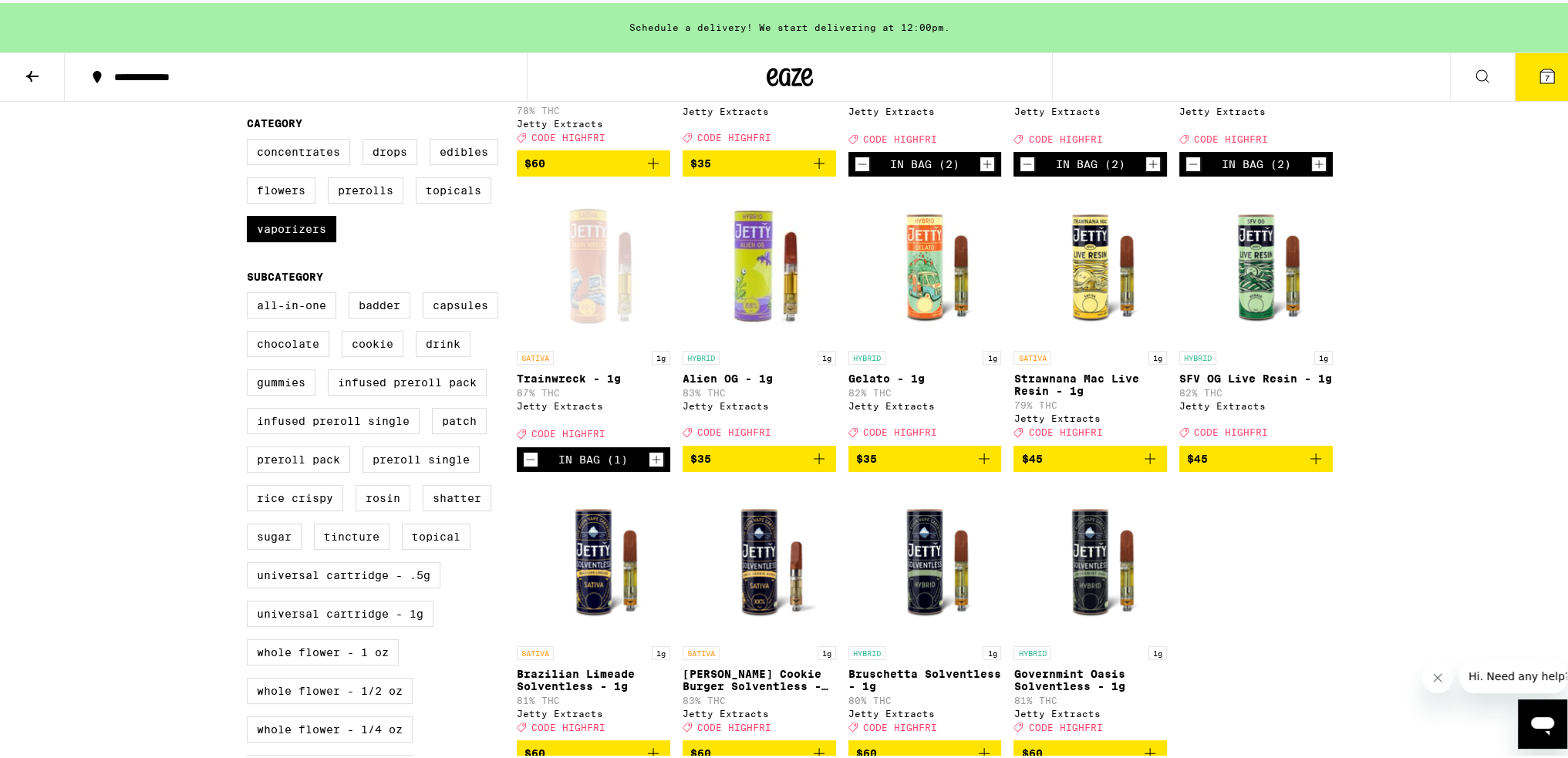
scroll to position [386, 0]
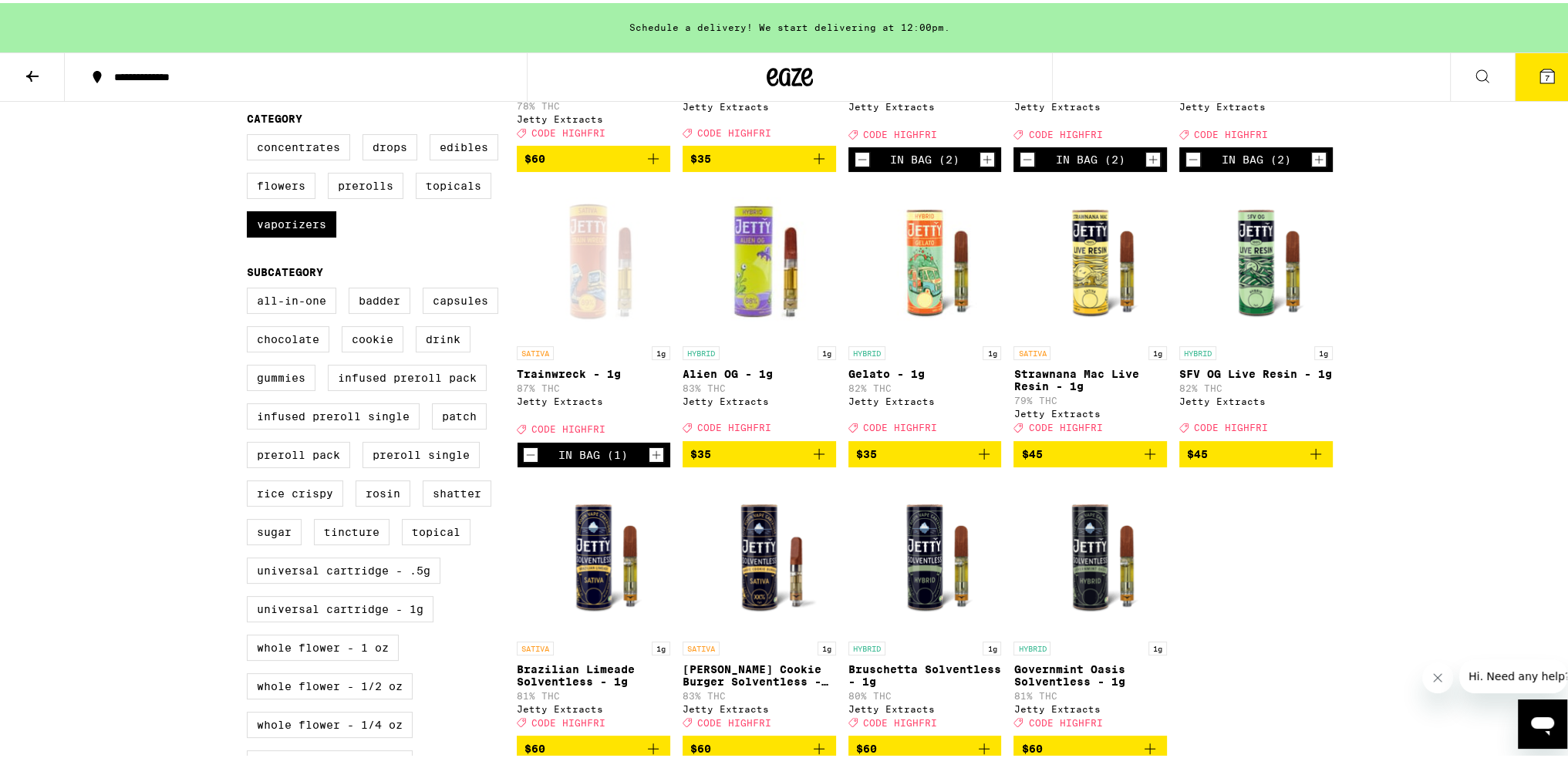
click at [763, 277] on img "Open page for Alien OG - 1g from Jetty Extracts" at bounding box center [759, 258] width 154 height 154
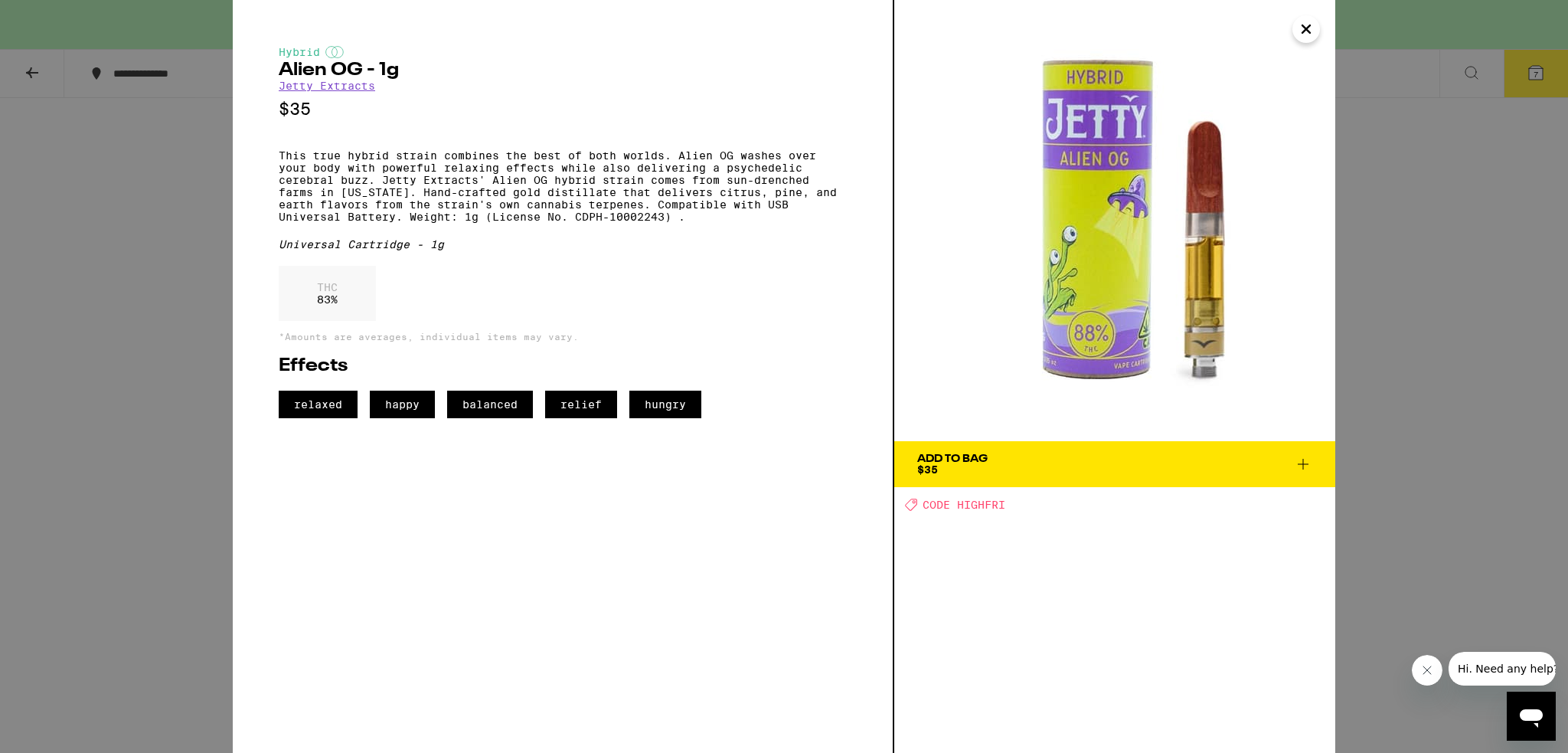
click at [771, 387] on div "Hybrid Alien OG - 1g Jetty Extracts $35 This true hybrid strain combines the be…" at bounding box center [784, 376] width 1568 height 753
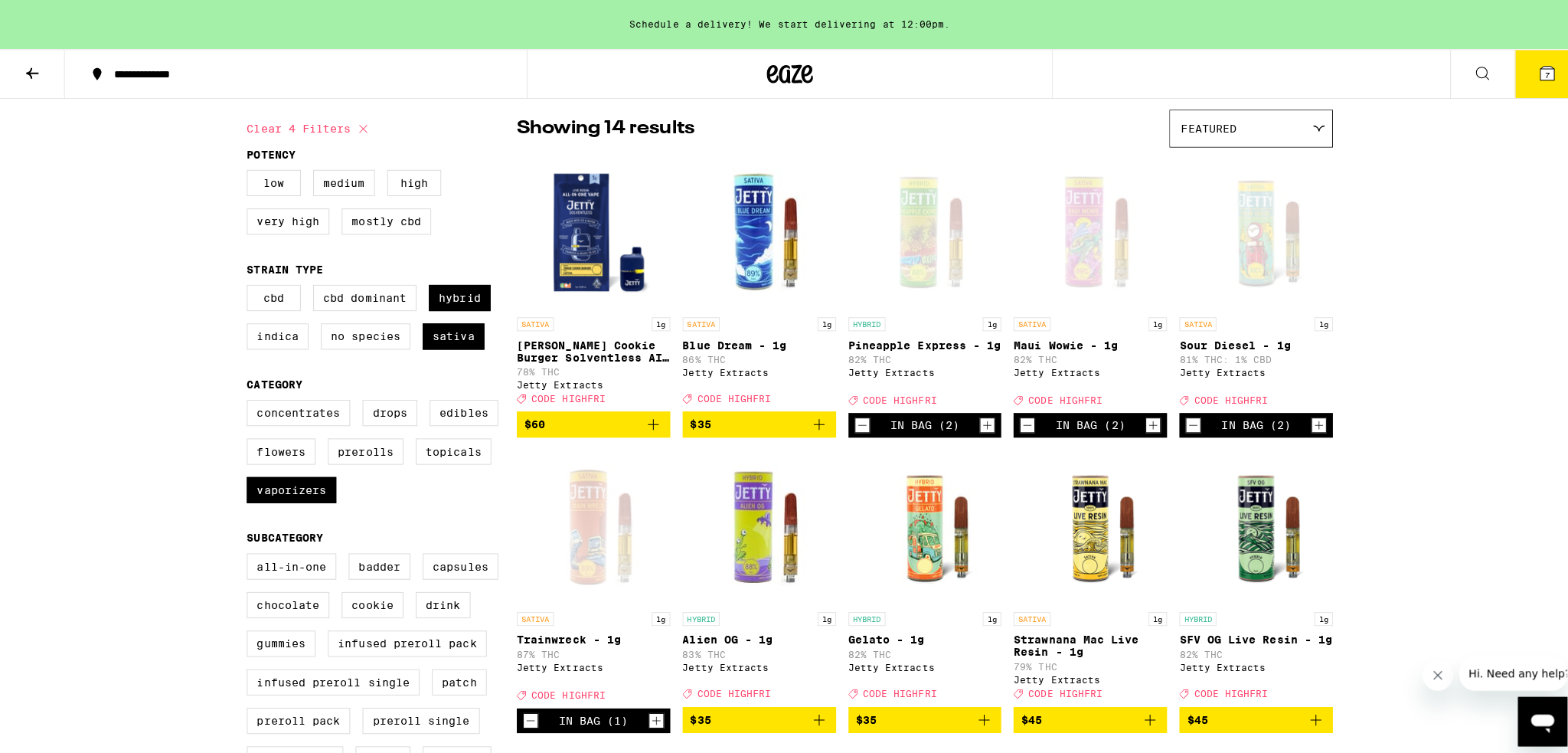
scroll to position [76, 0]
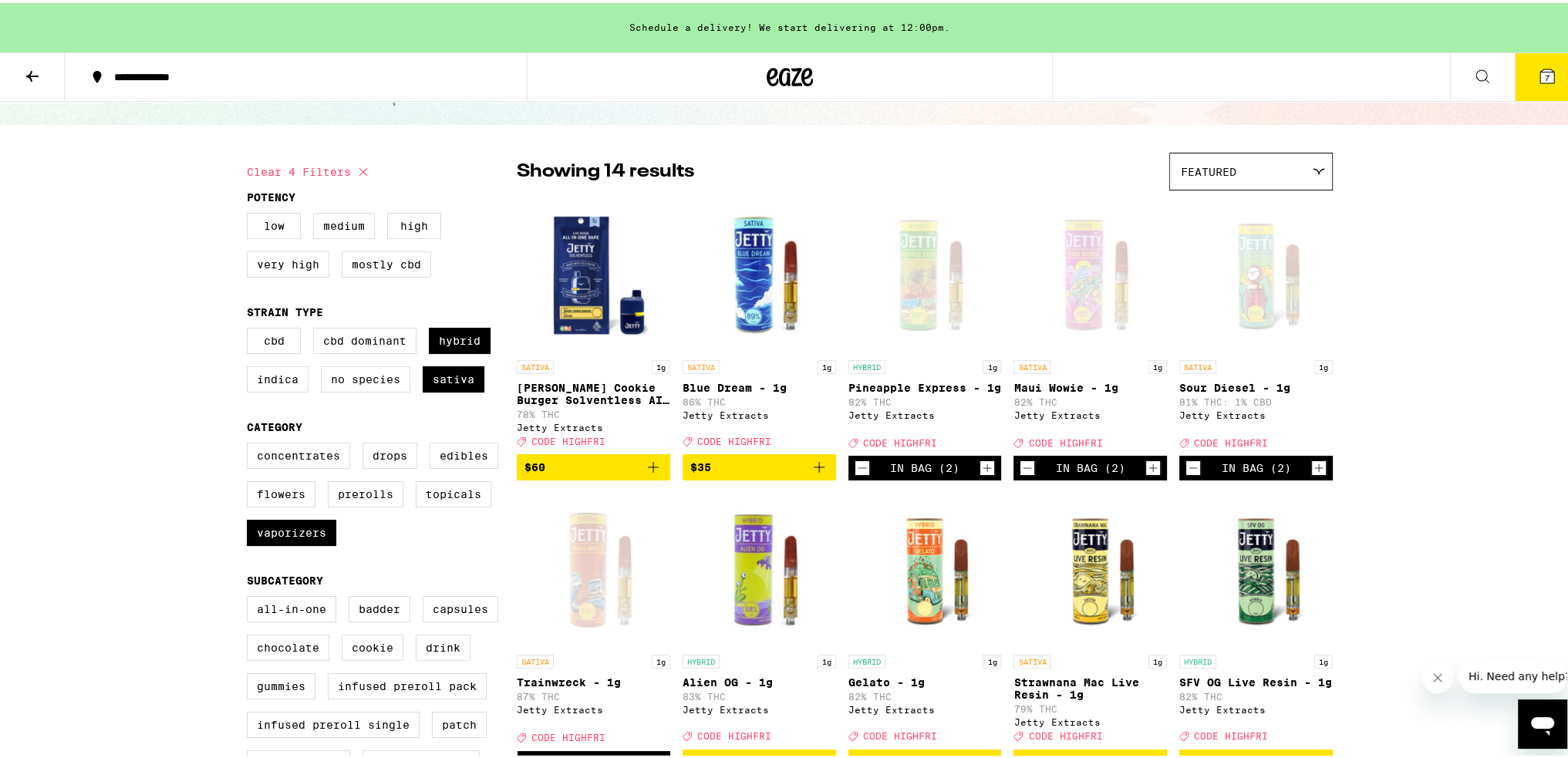
click at [777, 82] on button "7" at bounding box center [1547, 74] width 64 height 48
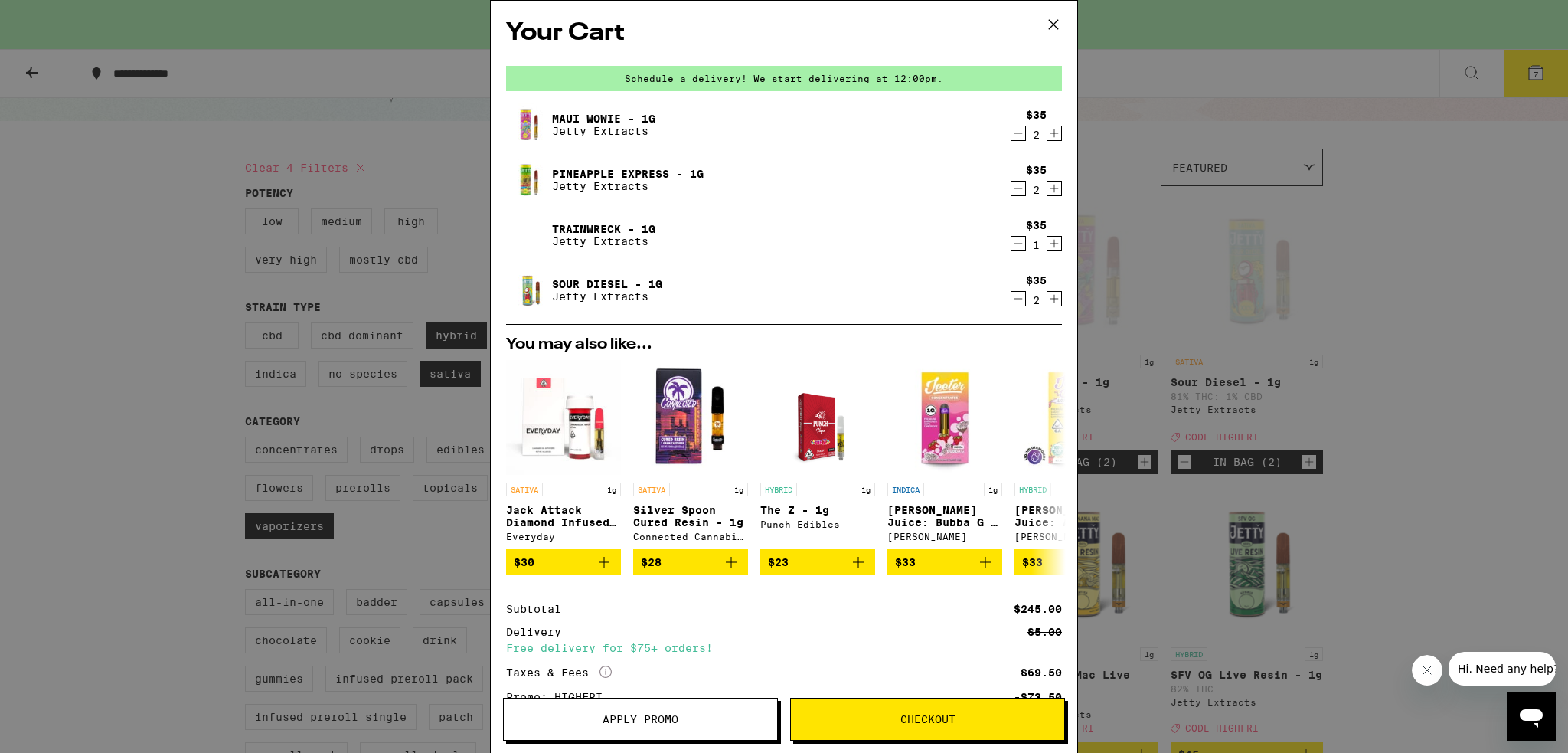
click at [771, 245] on icon "Decrement" at bounding box center [1018, 243] width 14 height 18
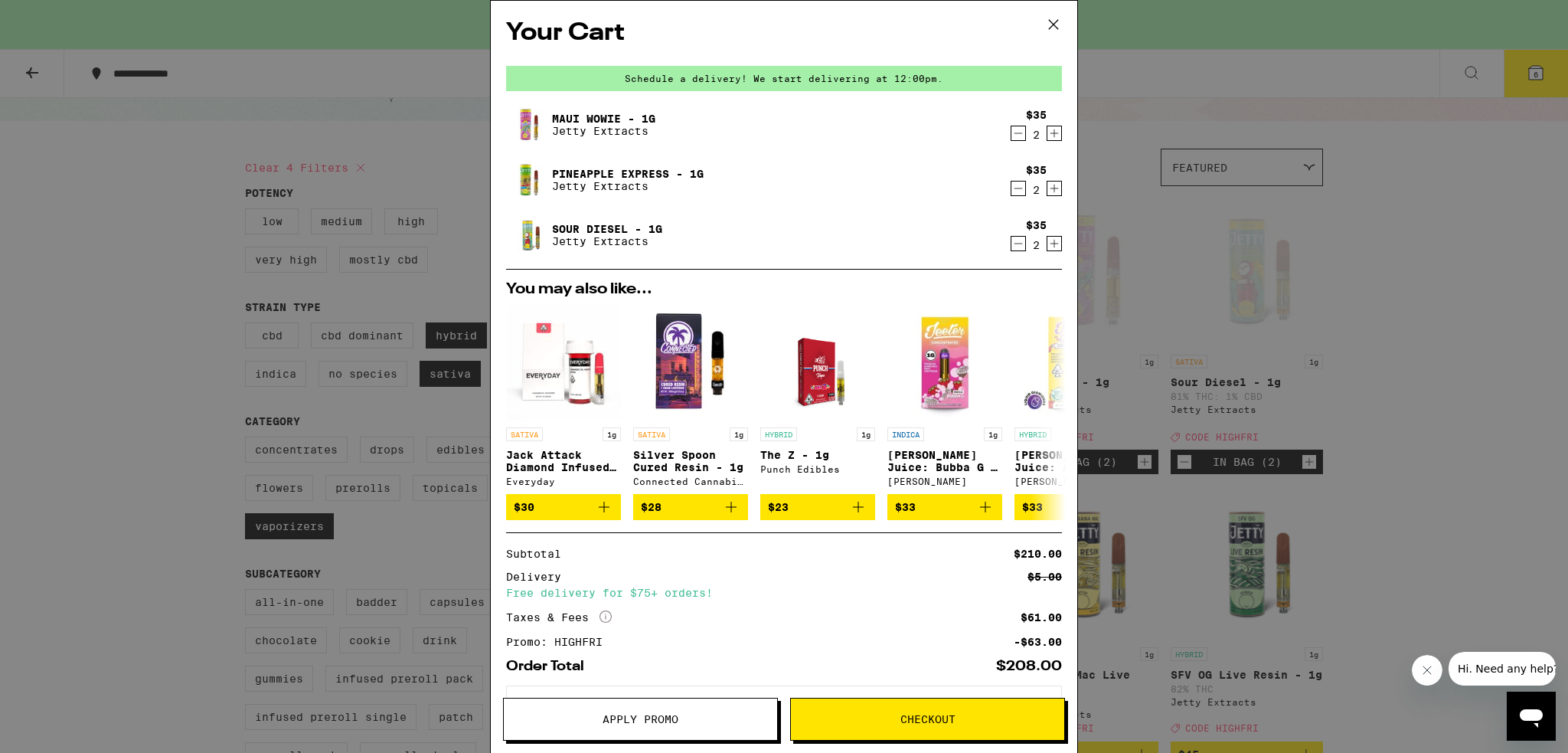
click at [771, 715] on span "Checkout" at bounding box center [927, 719] width 55 height 11
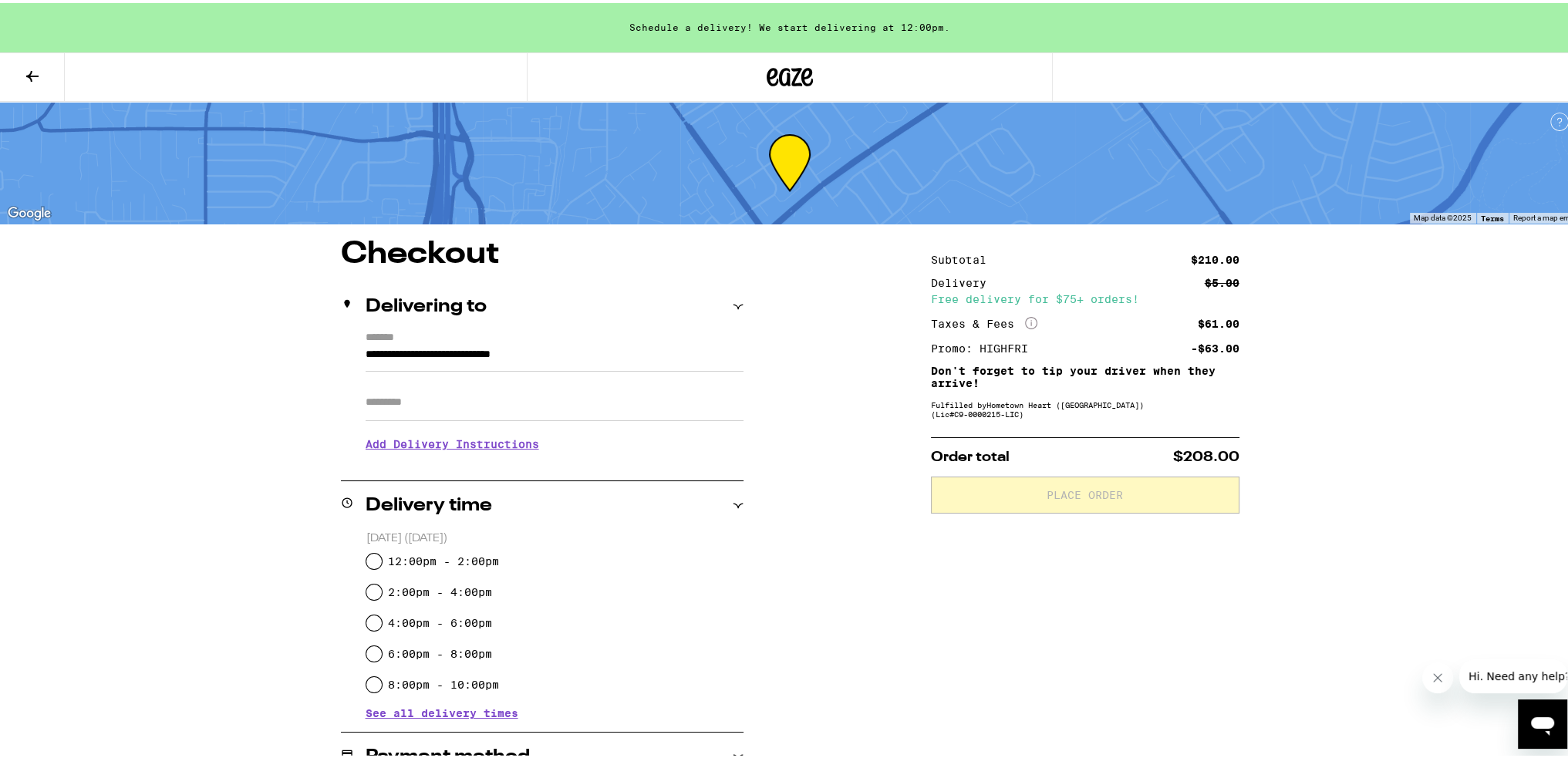
click at [464, 554] on label "12:00pm - 2:00pm" at bounding box center [443, 558] width 111 height 12
click at [381, 554] on input "12:00pm - 2:00pm" at bounding box center [373, 558] width 15 height 15
radio input "true"
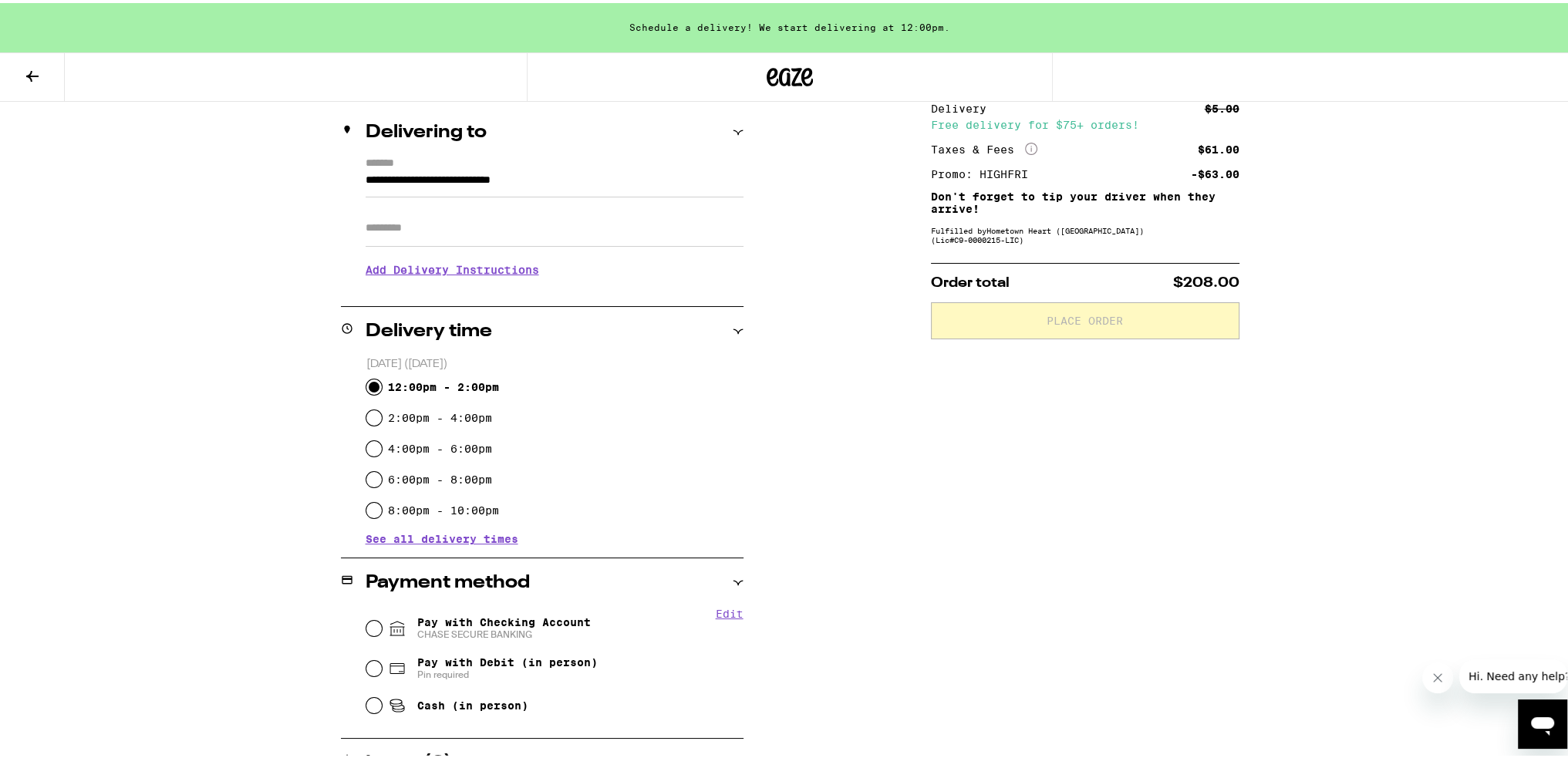
scroll to position [231, 0]
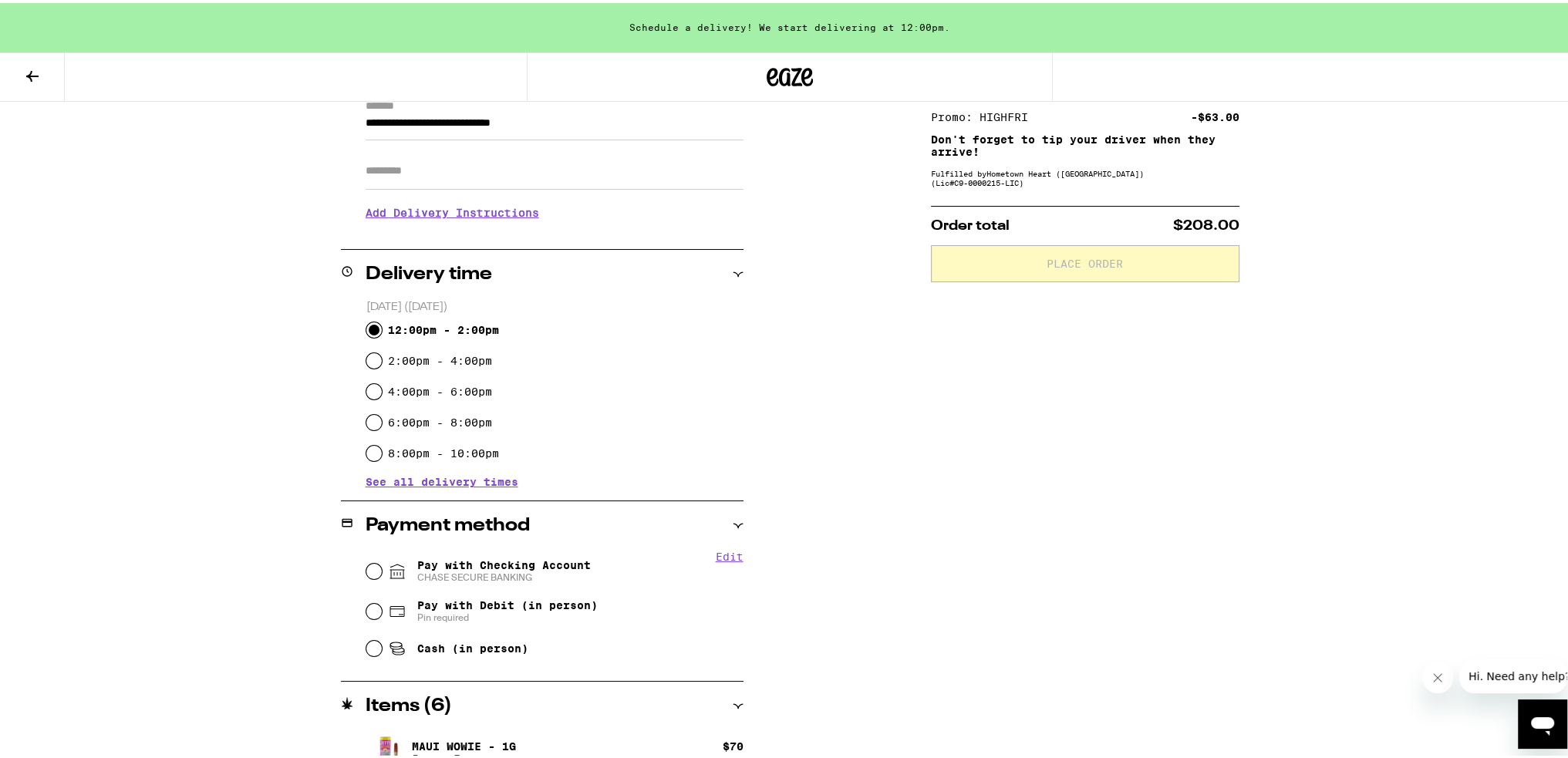
click at [497, 562] on span "Pay with Checking Account CHASE SECURE BANKING" at bounding box center [504, 568] width 174 height 25
click at [381, 562] on input "Pay with Checking Account CHASE SECURE BANKING" at bounding box center [373, 567] width 15 height 15
radio input "true"
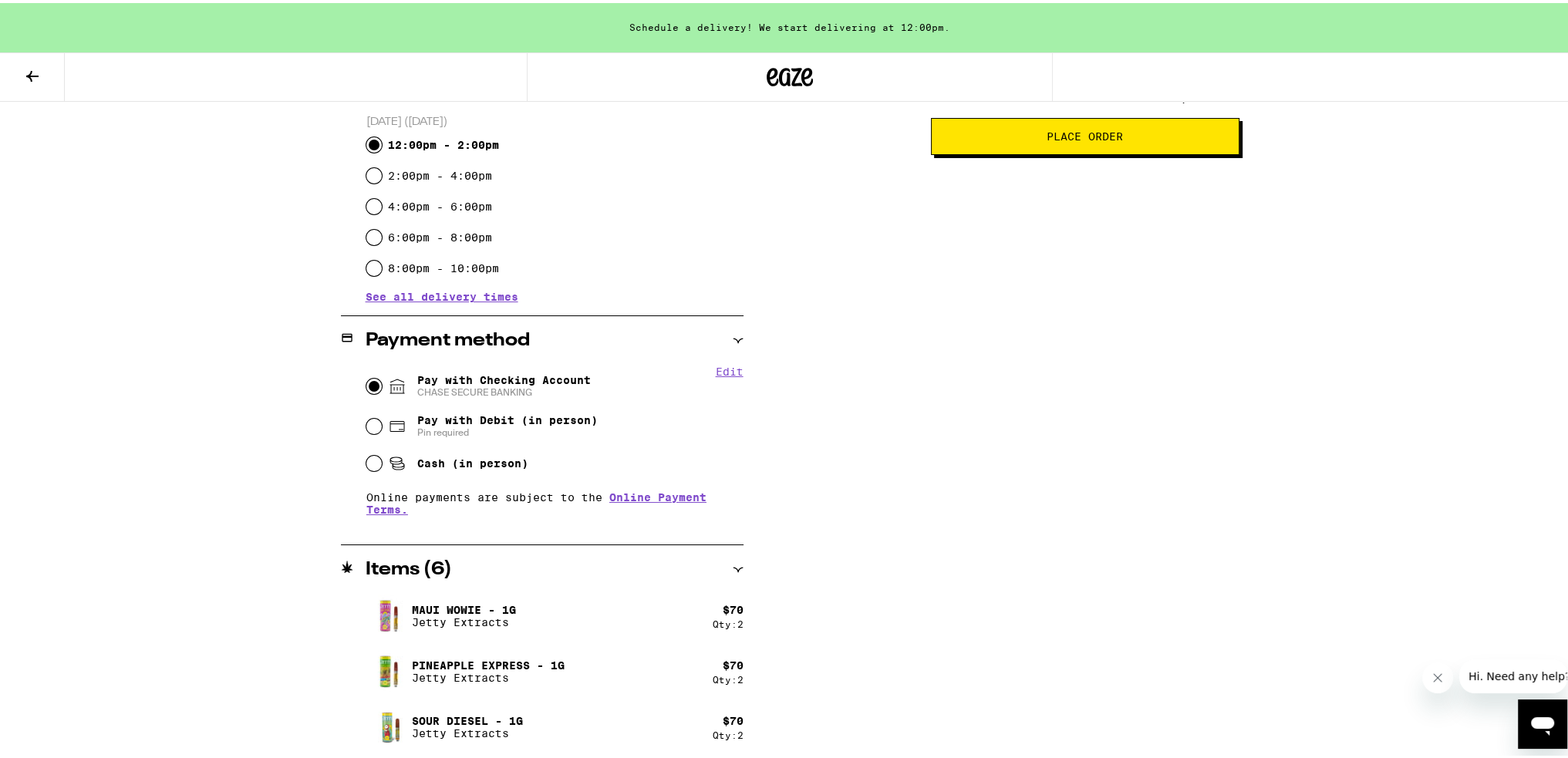
scroll to position [0, 0]
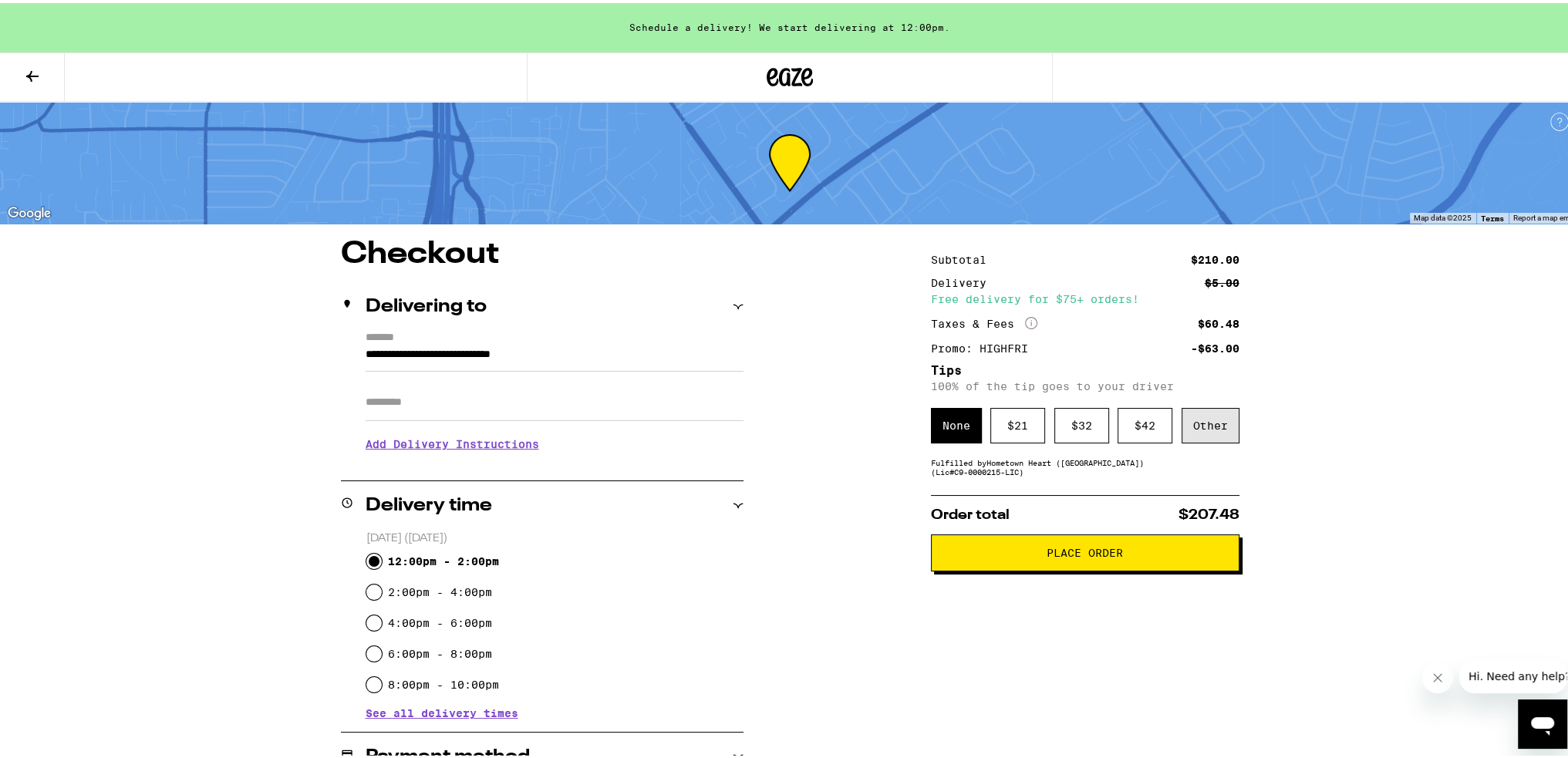
click at [777, 424] on div "Other" at bounding box center [1210, 423] width 58 height 35
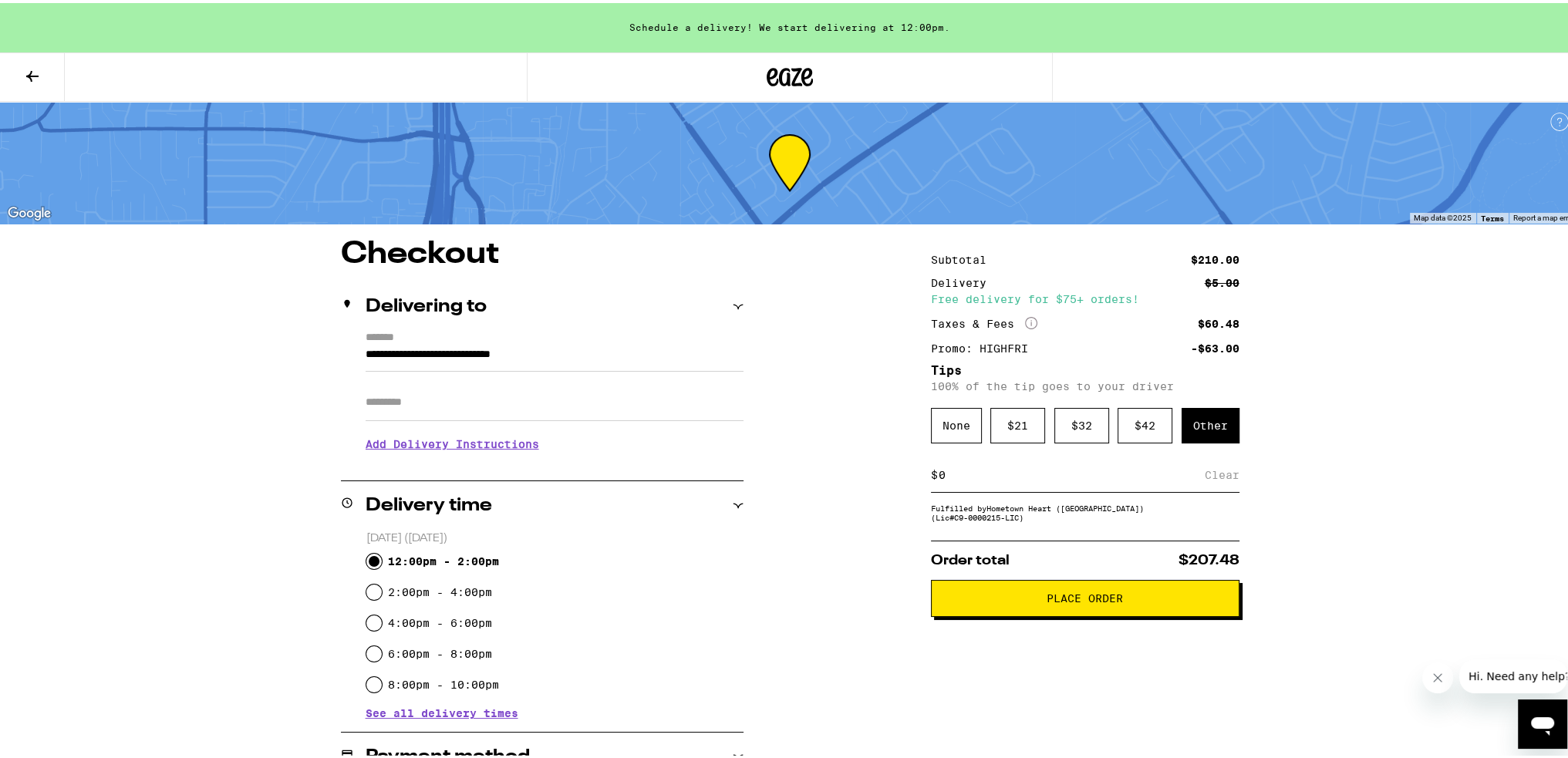
click at [777, 473] on input at bounding box center [1071, 472] width 267 height 14
drag, startPoint x: 1097, startPoint y: 468, endPoint x: 875, endPoint y: 477, distance: 222.2
click at [777, 477] on div "**********" at bounding box center [790, 705] width 1111 height 939
type input "10"
click at [777, 480] on div "**********" at bounding box center [790, 705] width 1111 height 939
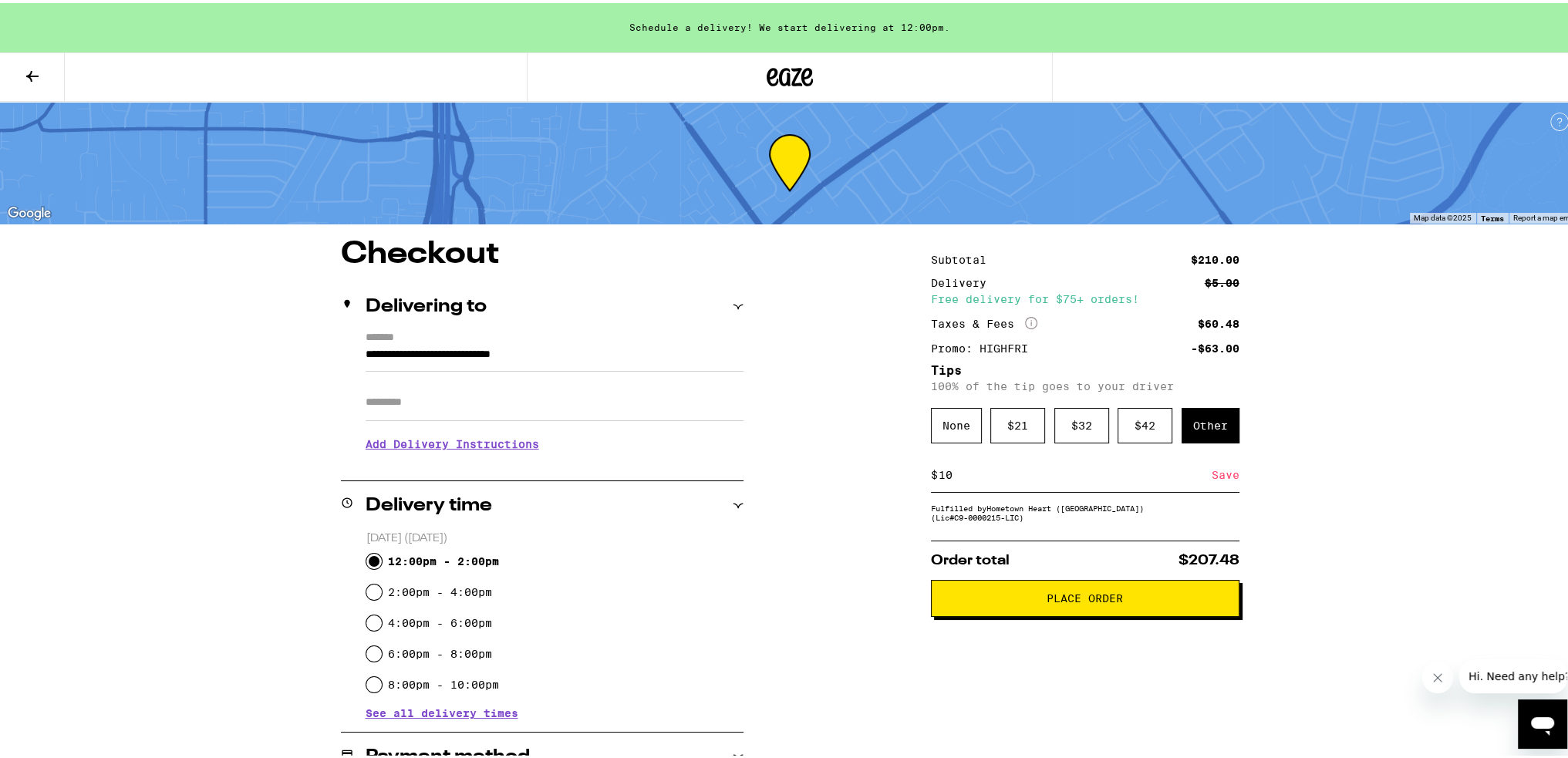
click at [777, 480] on div "**********" at bounding box center [790, 705] width 1111 height 939
click at [777, 477] on div "Save" at bounding box center [1225, 471] width 27 height 34
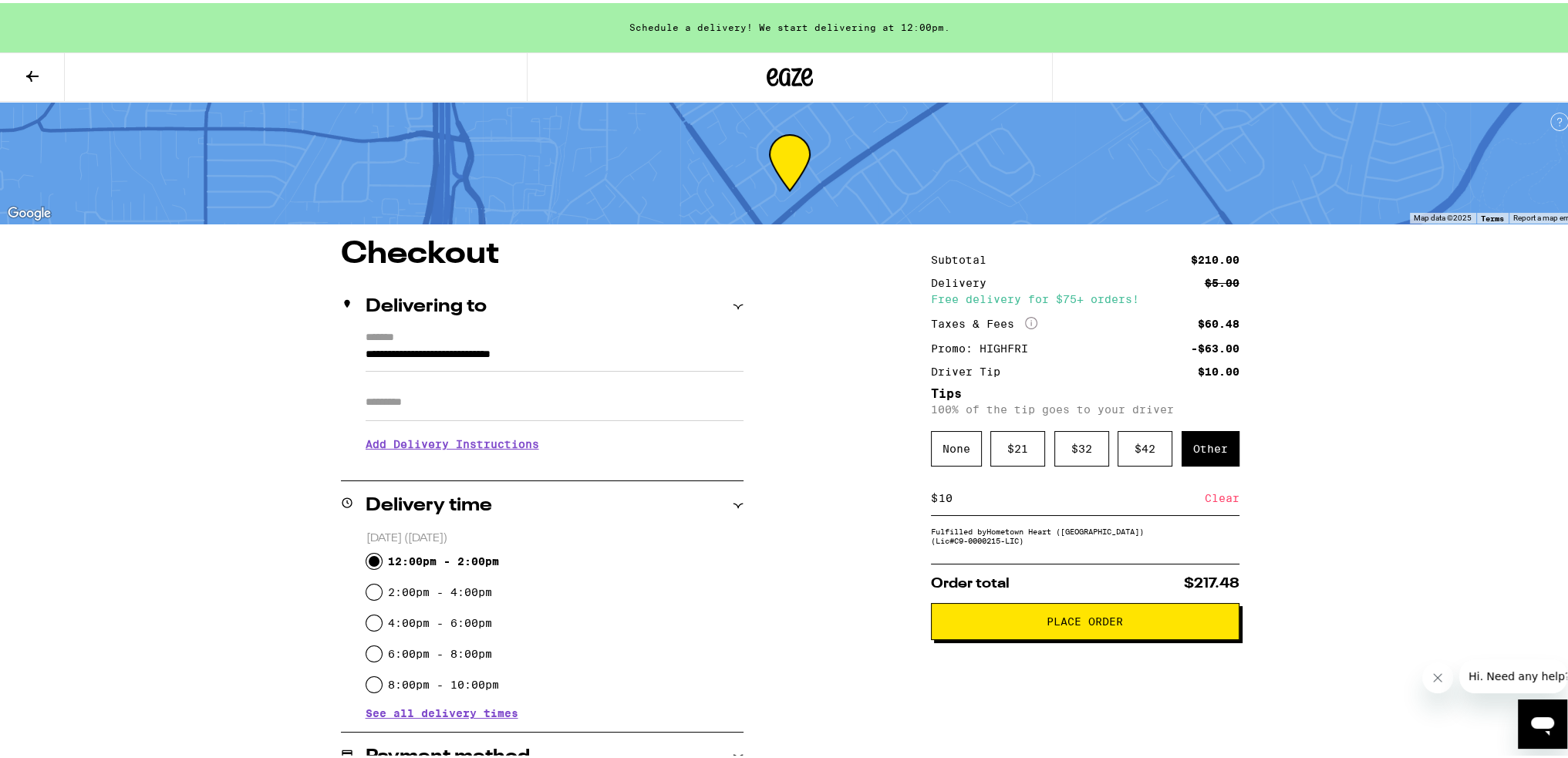
click at [777, 624] on span "Place Order" at bounding box center [1084, 618] width 76 height 11
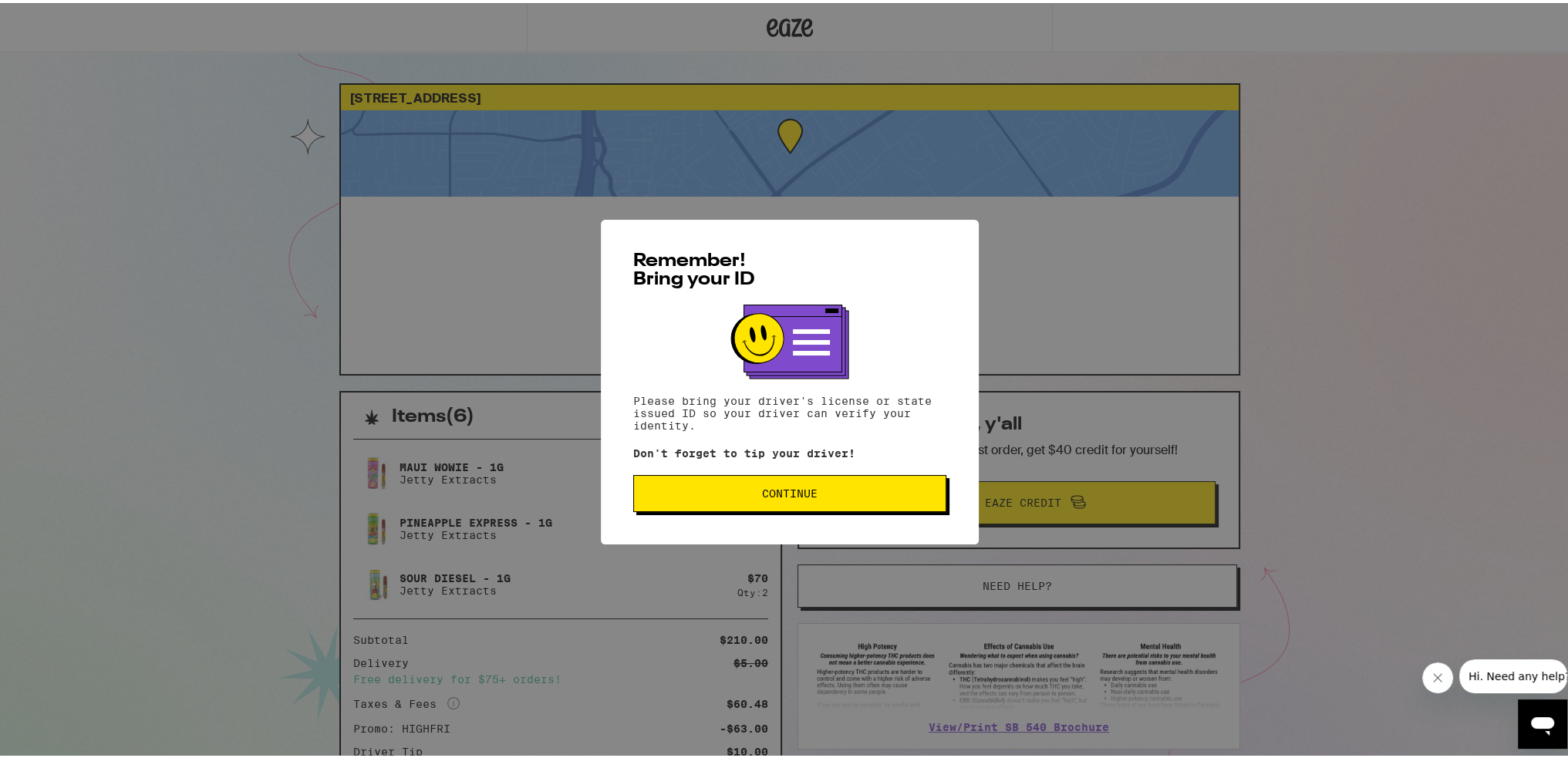
click at [777, 492] on span "Continue" at bounding box center [789, 490] width 287 height 11
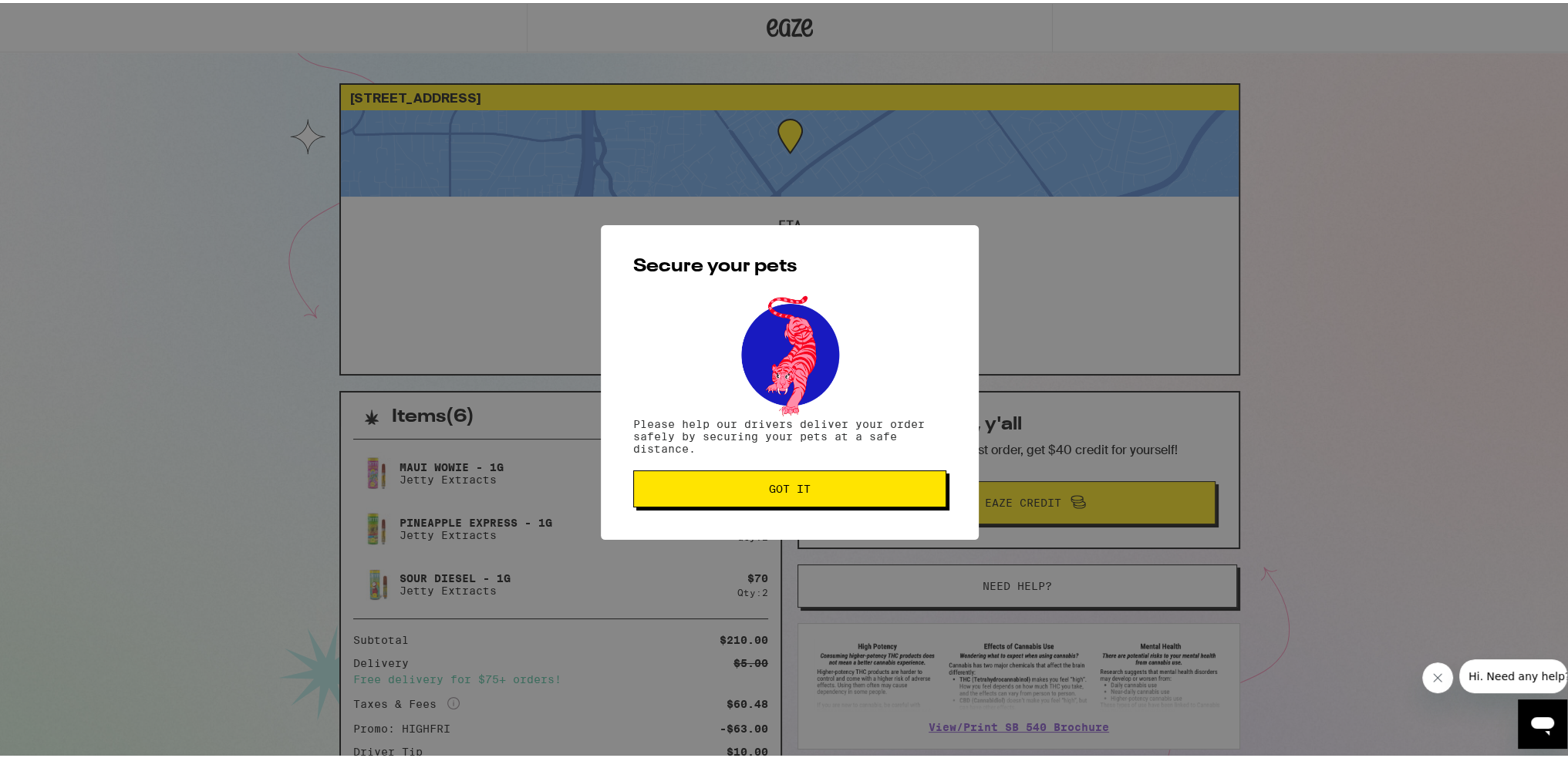
click at [777, 492] on button "Got it" at bounding box center [789, 485] width 313 height 37
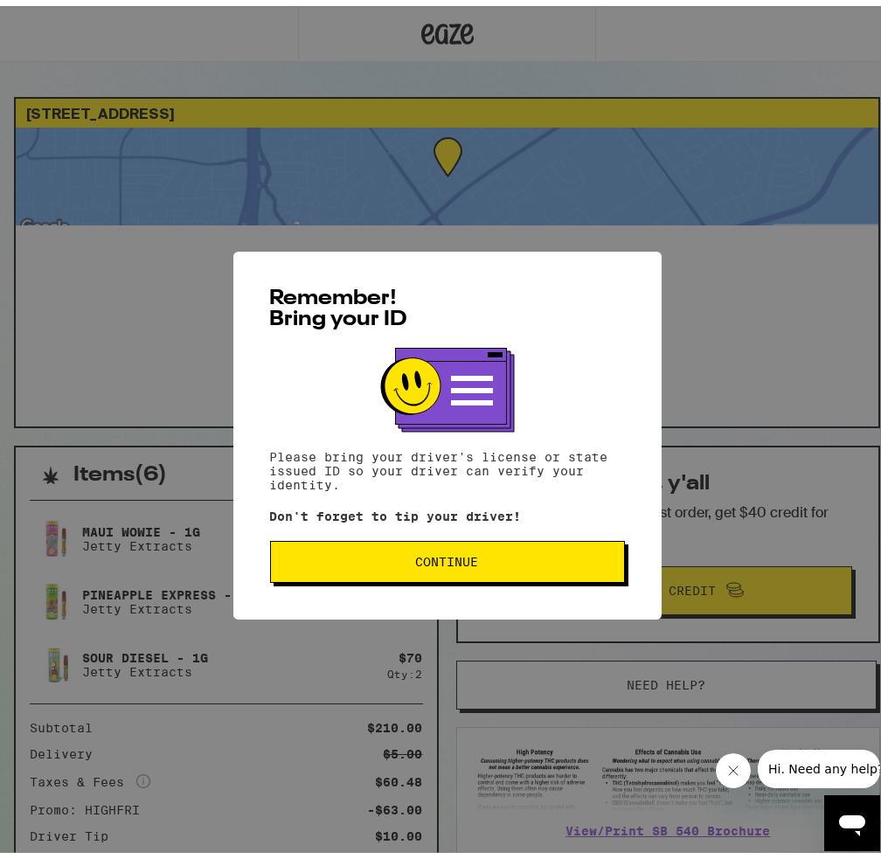
click at [446, 573] on button "Continue" at bounding box center [447, 556] width 355 height 42
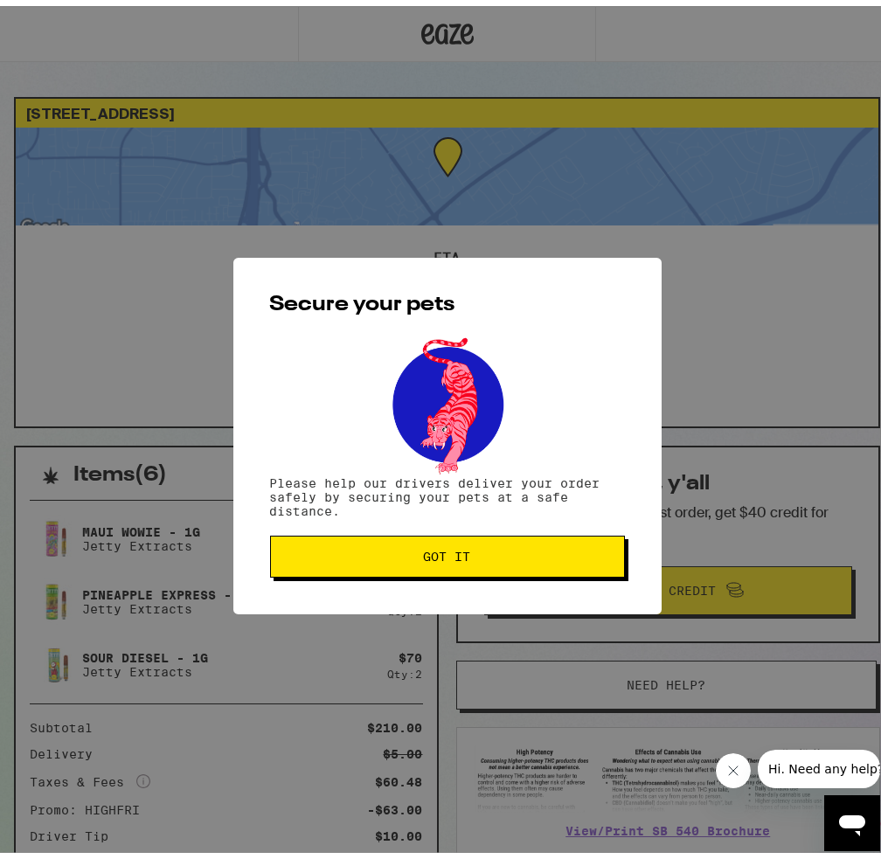
click at [365, 554] on span "Got it" at bounding box center [447, 550] width 325 height 12
